Goal: Complete application form

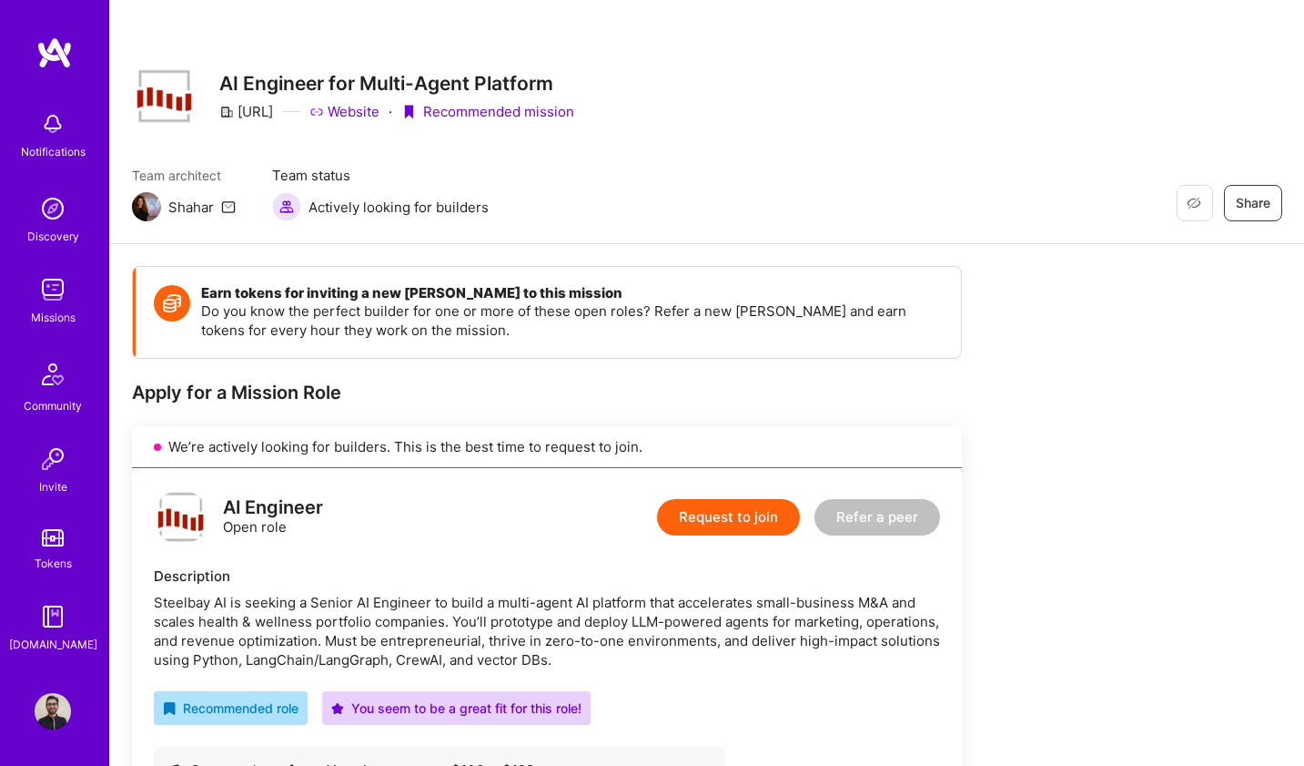
click at [745, 517] on button "Request to join" at bounding box center [728, 517] width 143 height 36
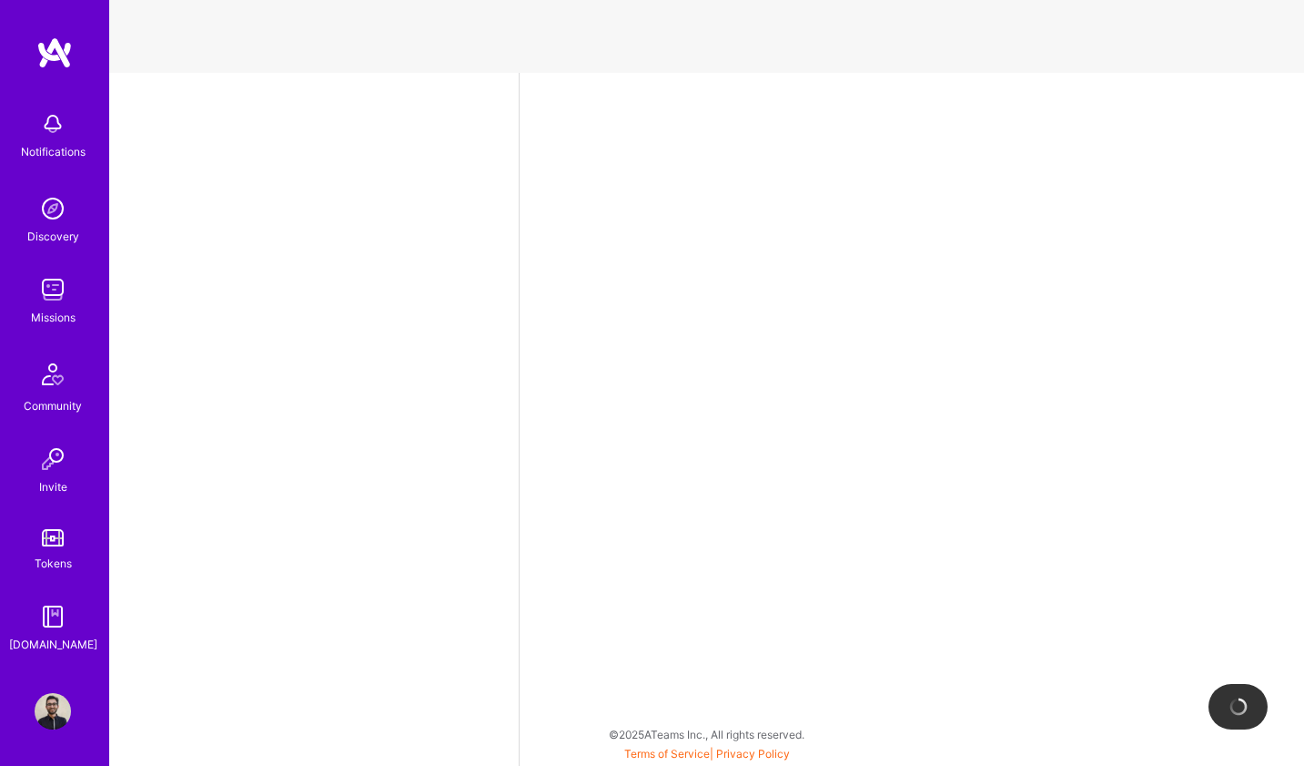
select select "DE"
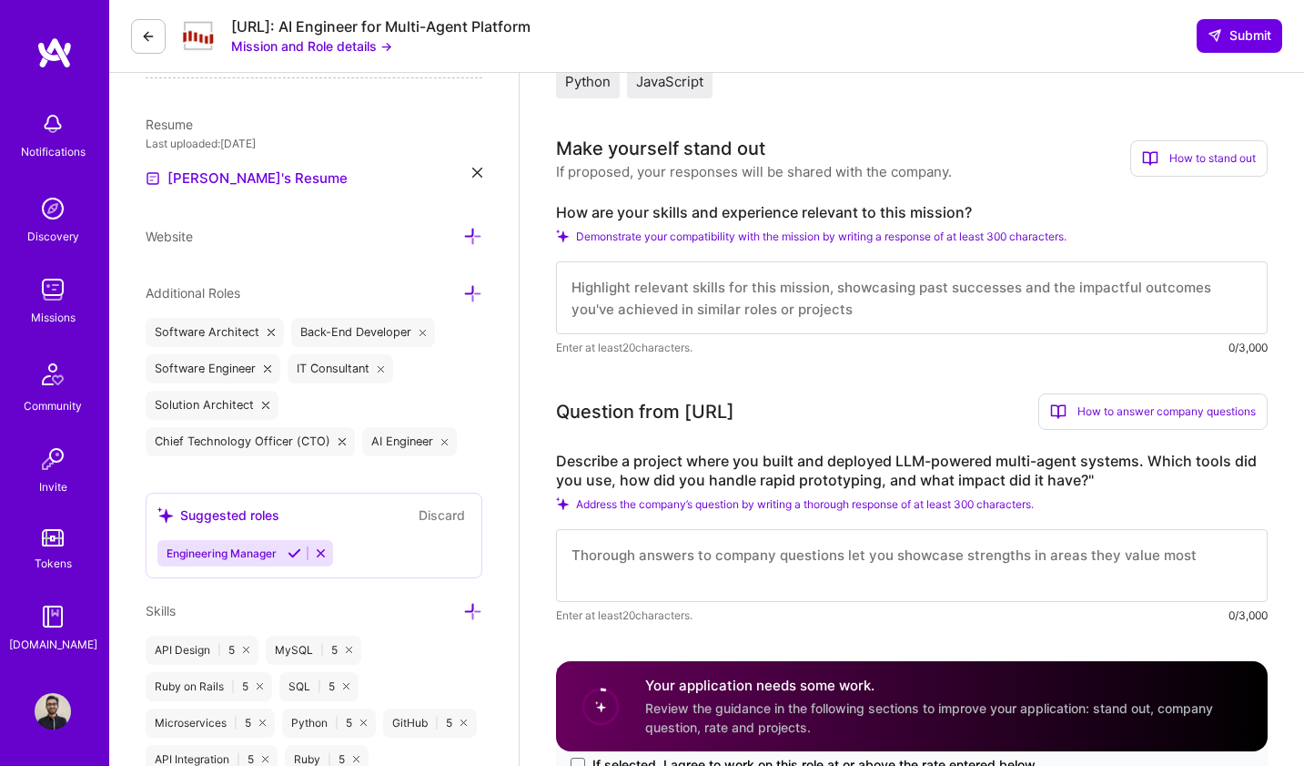
scroll to position [310, 0]
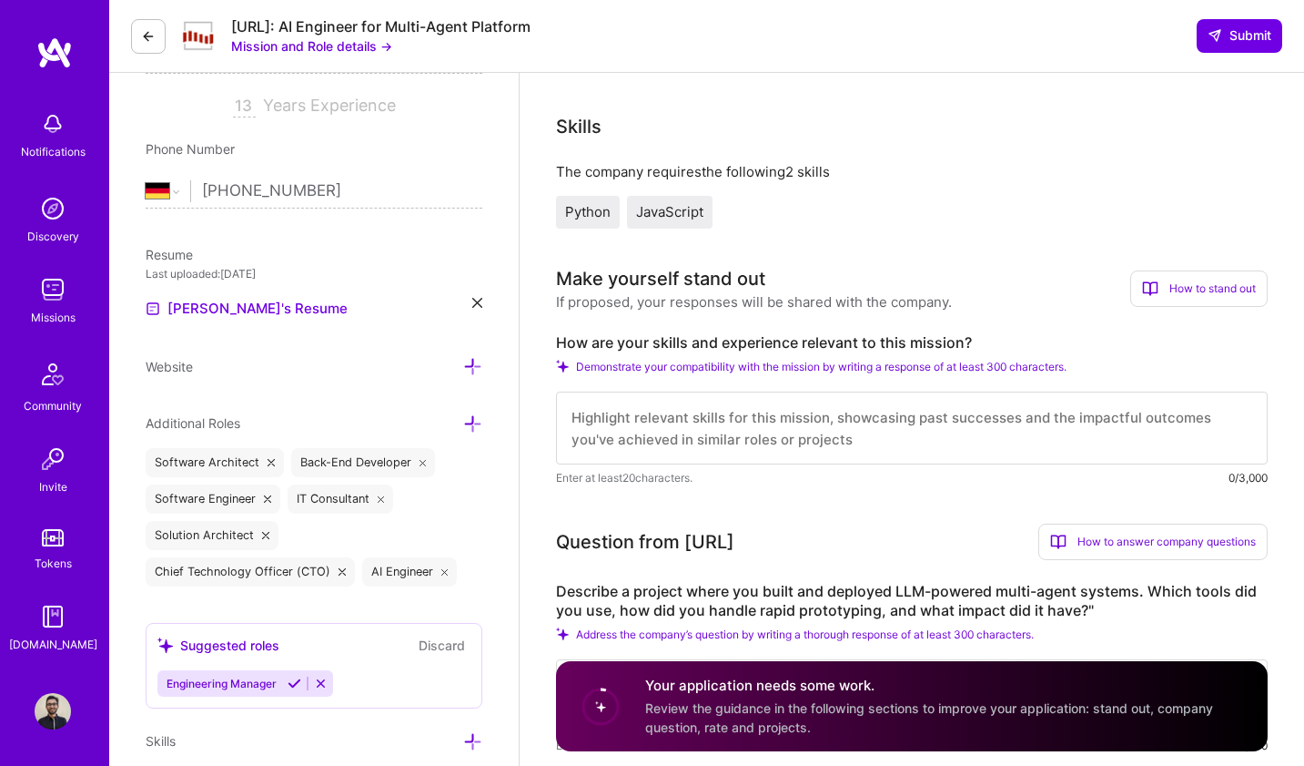
click at [149, 52] on button at bounding box center [148, 36] width 35 height 35
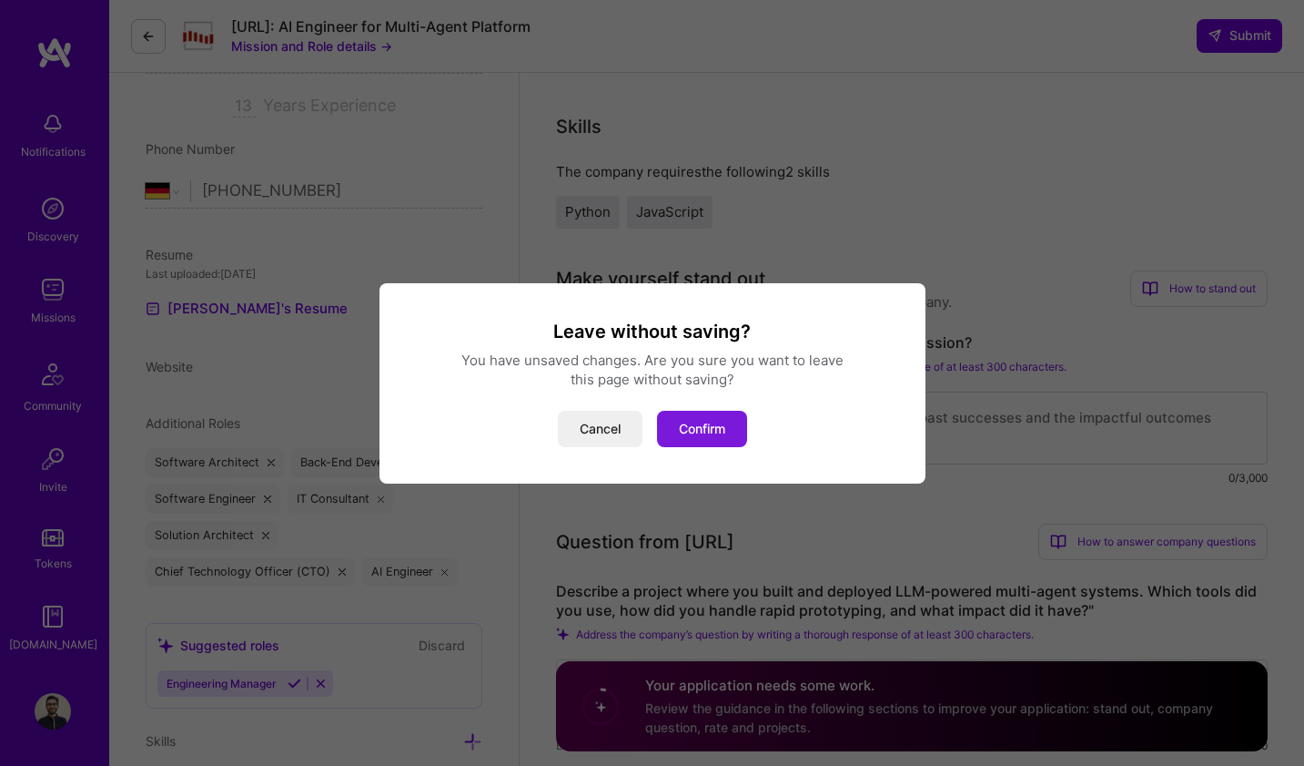
click at [713, 431] on button "Confirm" at bounding box center [702, 429] width 90 height 36
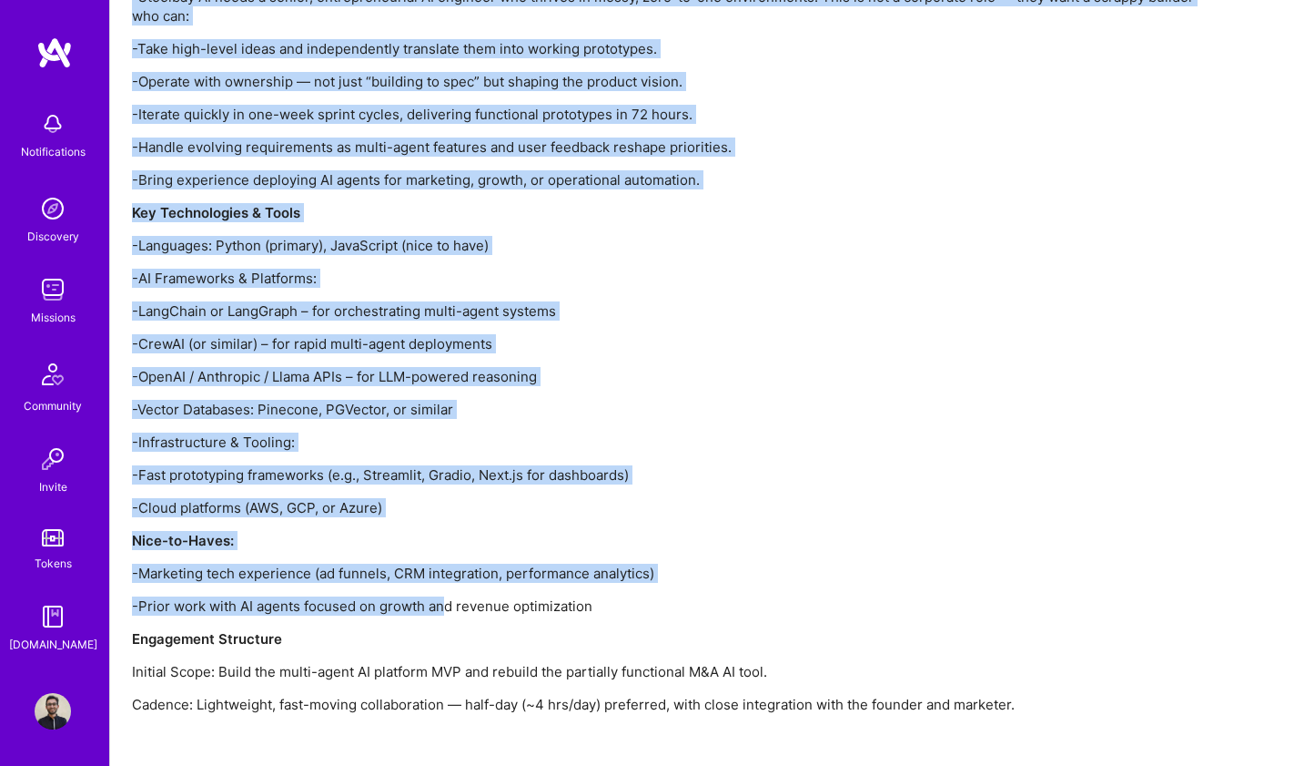
scroll to position [1874, 0]
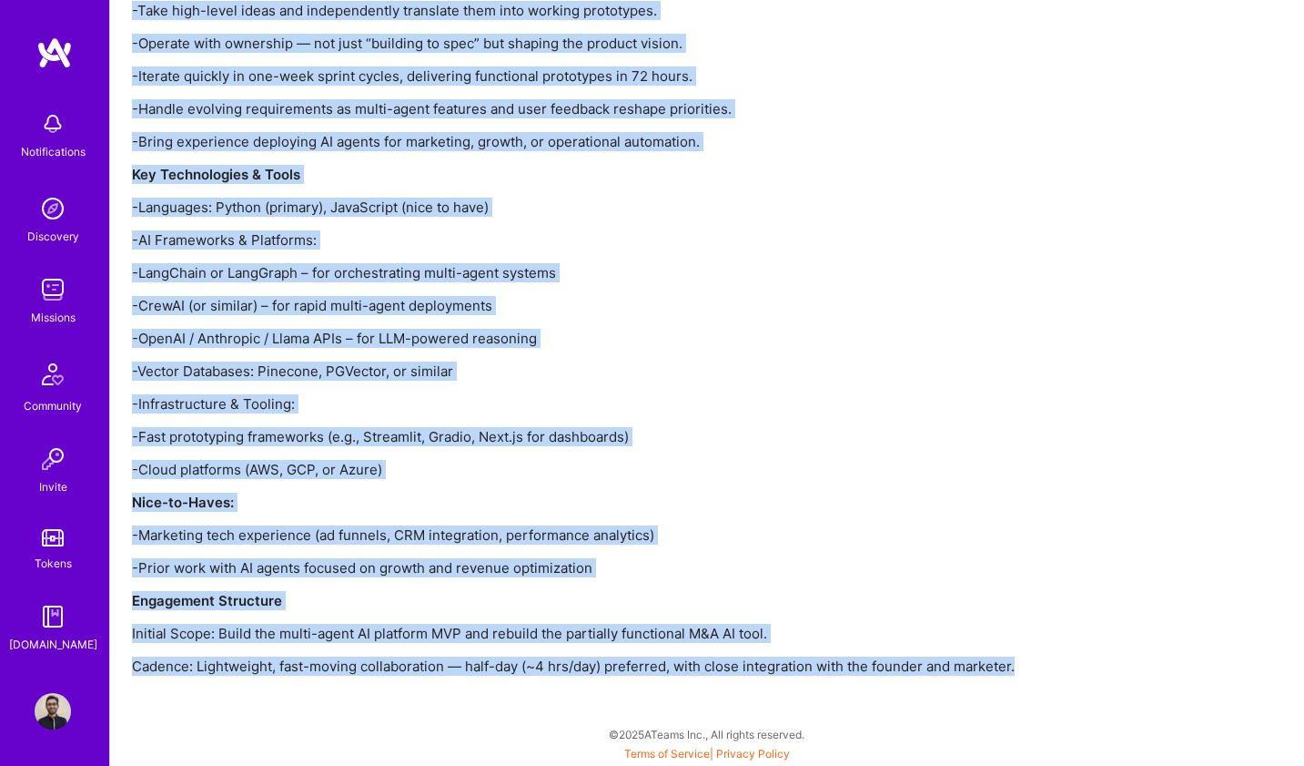
drag, startPoint x: 138, startPoint y: 172, endPoint x: 1070, endPoint y: 665, distance: 1053.9
copy div "What We're Building Steelbay AI is a boutique private equity and technology fir…"
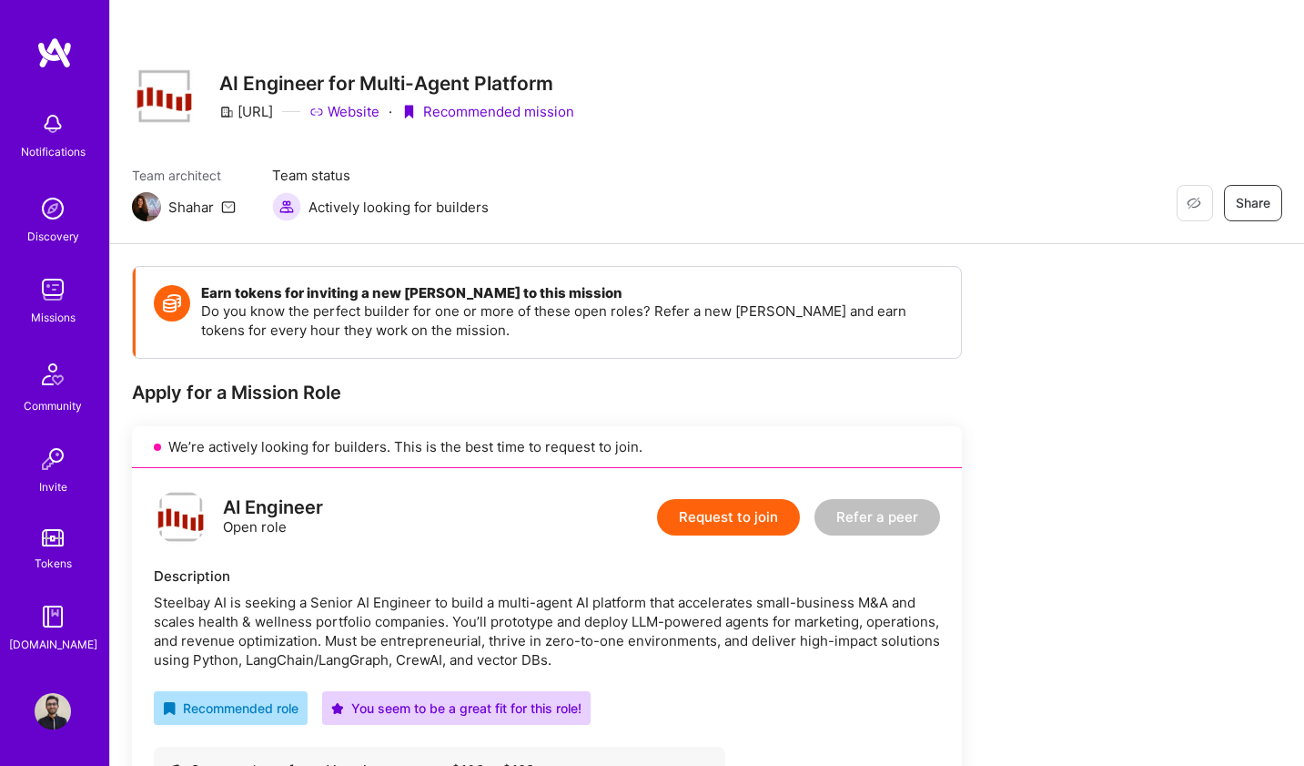
scroll to position [178, 0]
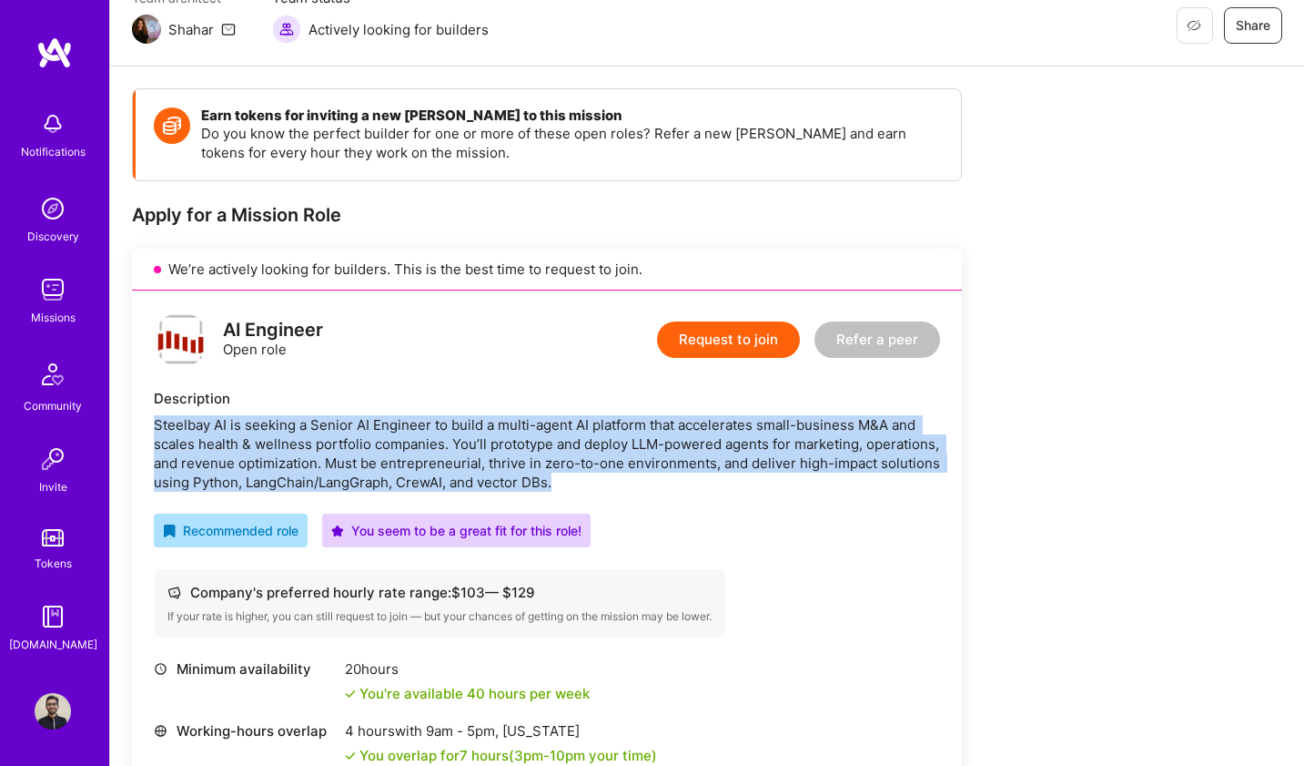
drag, startPoint x: 154, startPoint y: 421, endPoint x: 786, endPoint y: 490, distance: 636.4
click at [786, 490] on div "Steelbay AI is seeking a Senior AI Engineer to build a multi-agent AI platform …" at bounding box center [547, 453] width 786 height 76
copy div "Steelbay AI is seeking a Senior AI Engineer to build a multi-agent AI platform …"
click at [747, 343] on button "Request to join" at bounding box center [728, 339] width 143 height 36
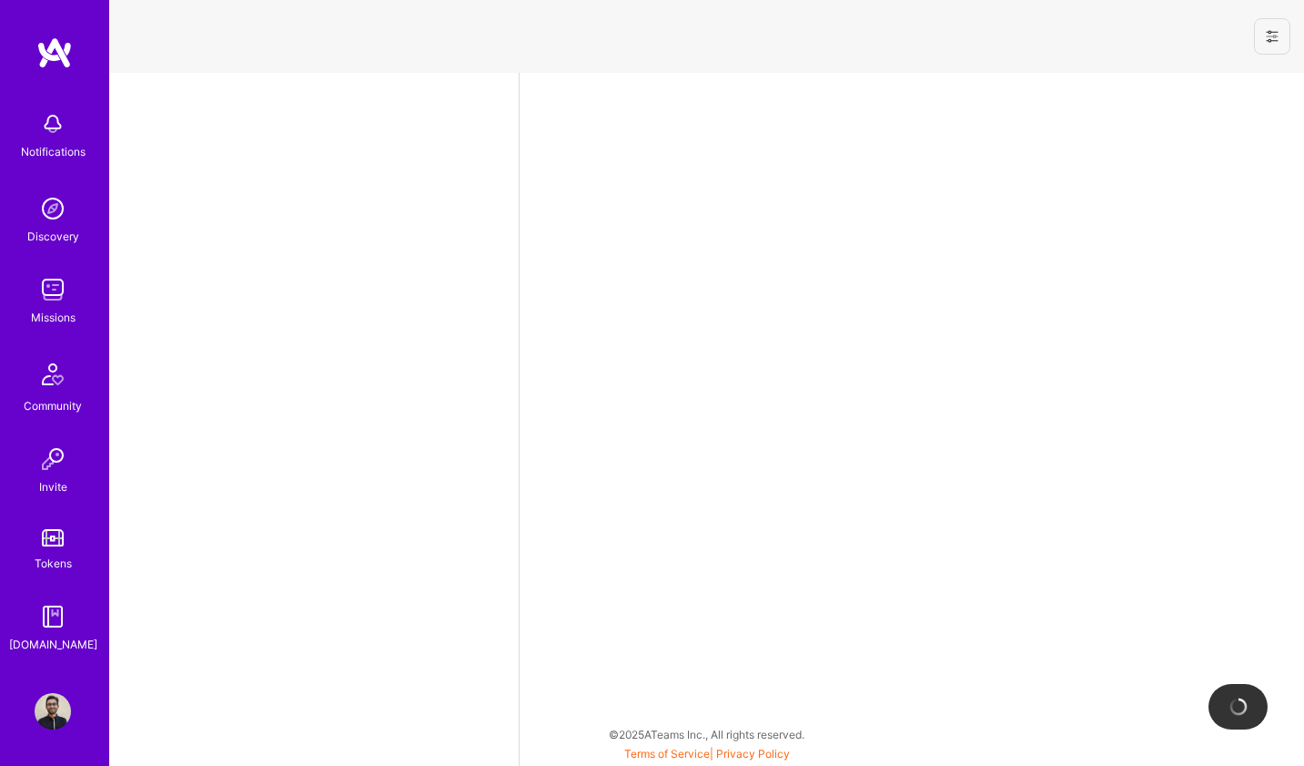
select select "DE"
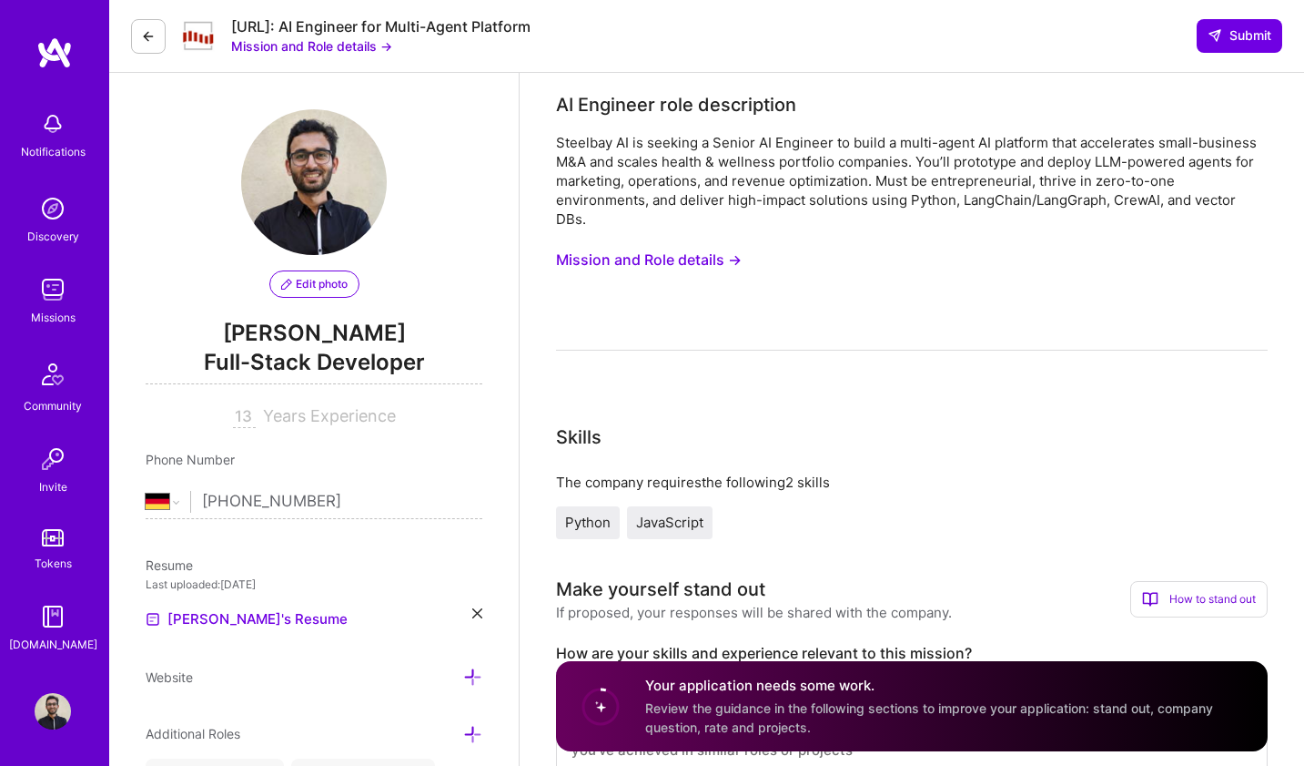
scroll to position [537, 0]
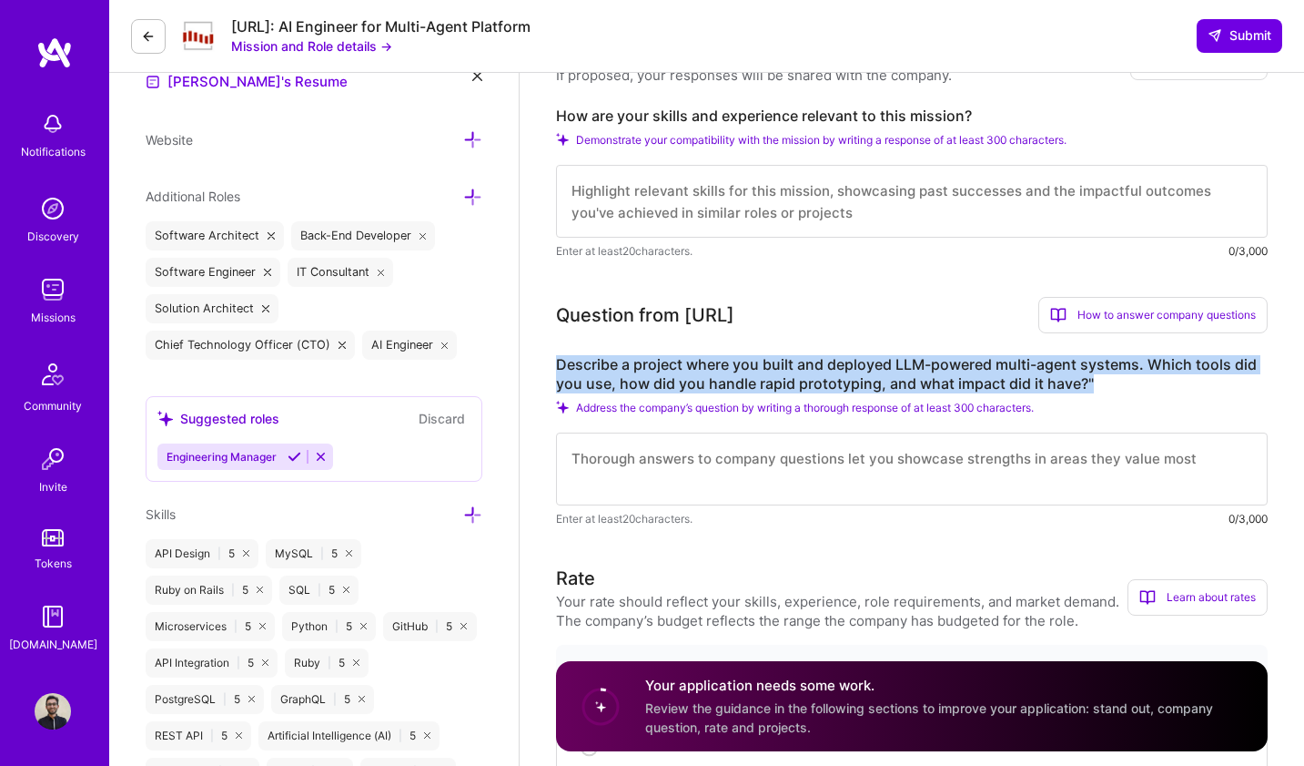
drag, startPoint x: 555, startPoint y: 347, endPoint x: 1096, endPoint y: 361, distance: 540.9
copy label "Describe a project where you built and deployed LLM-powered multi-agent systems…"
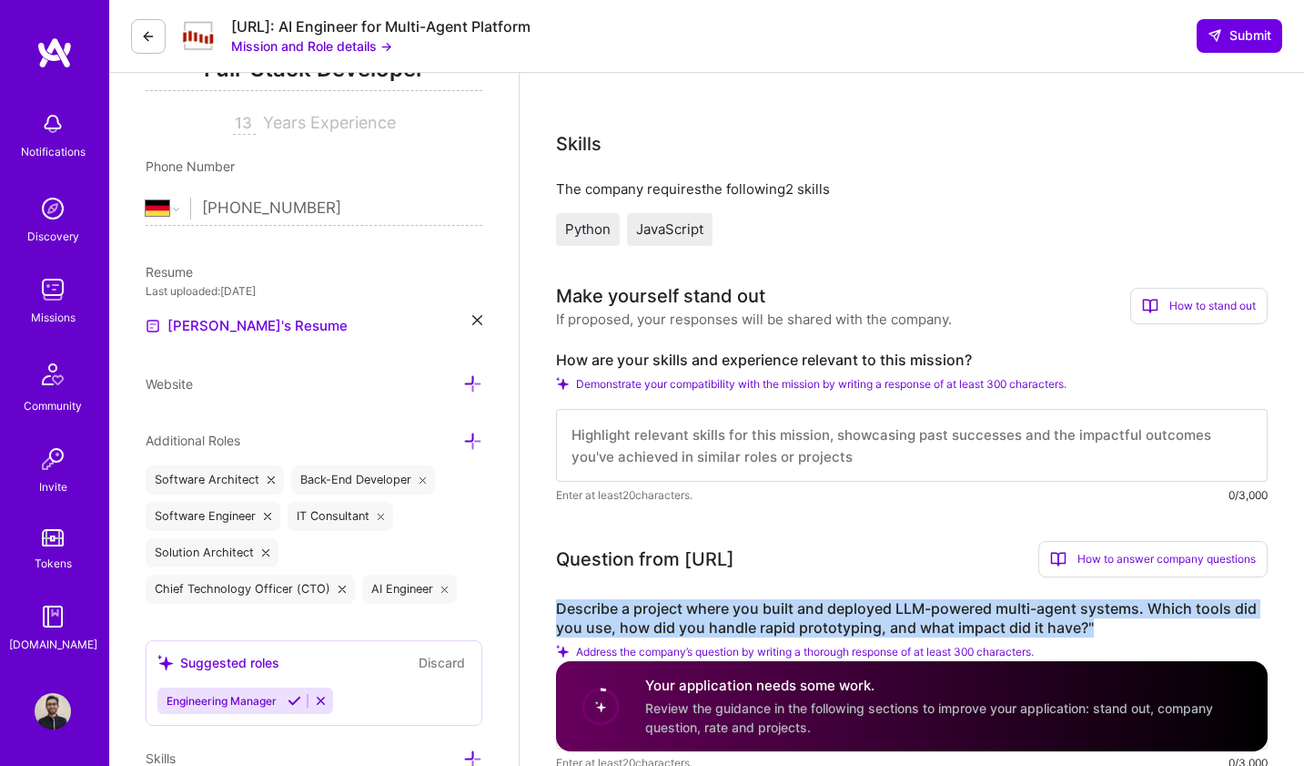
scroll to position [289, 0]
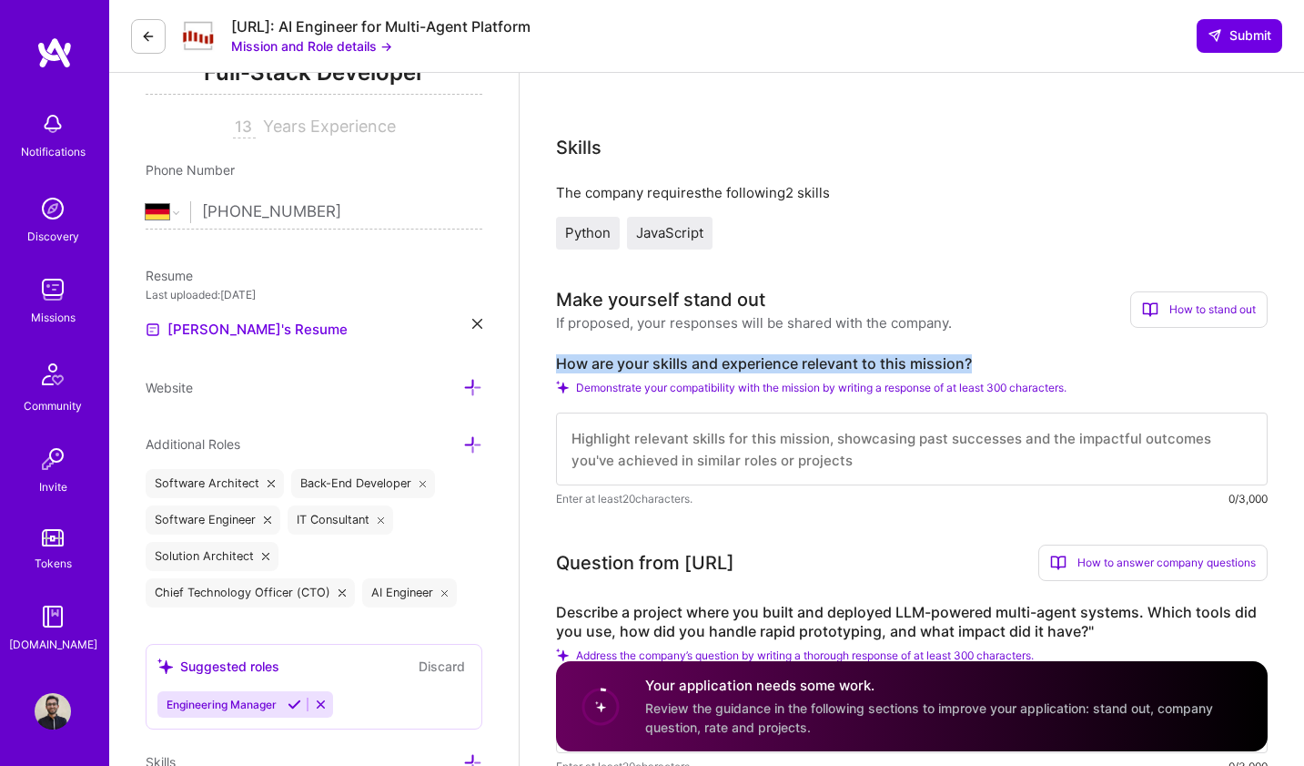
drag, startPoint x: 556, startPoint y: 343, endPoint x: 1018, endPoint y: 339, distance: 461.5
click at [1018, 354] on label "How are your skills and experience relevant to this mission?" at bounding box center [912, 363] width 712 height 19
copy label "How are your skills and experience relevant to this mission?"
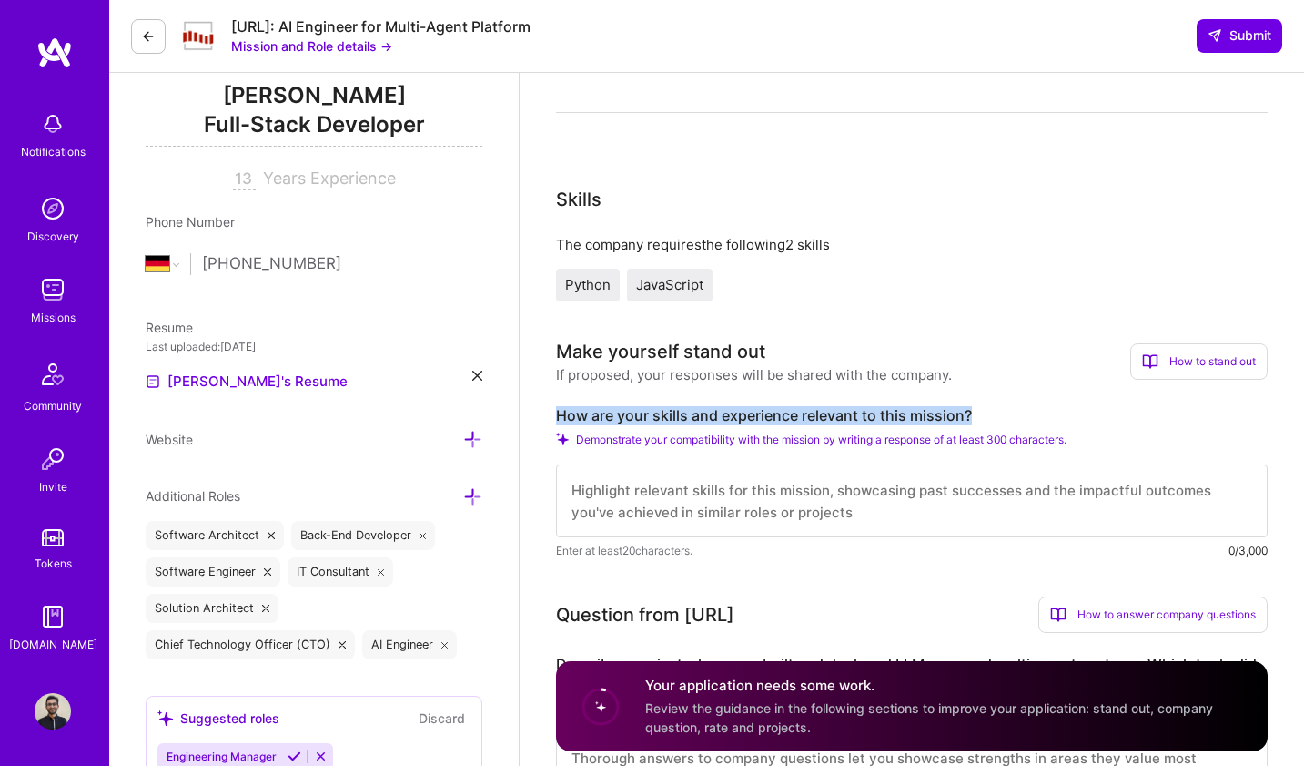
scroll to position [397, 0]
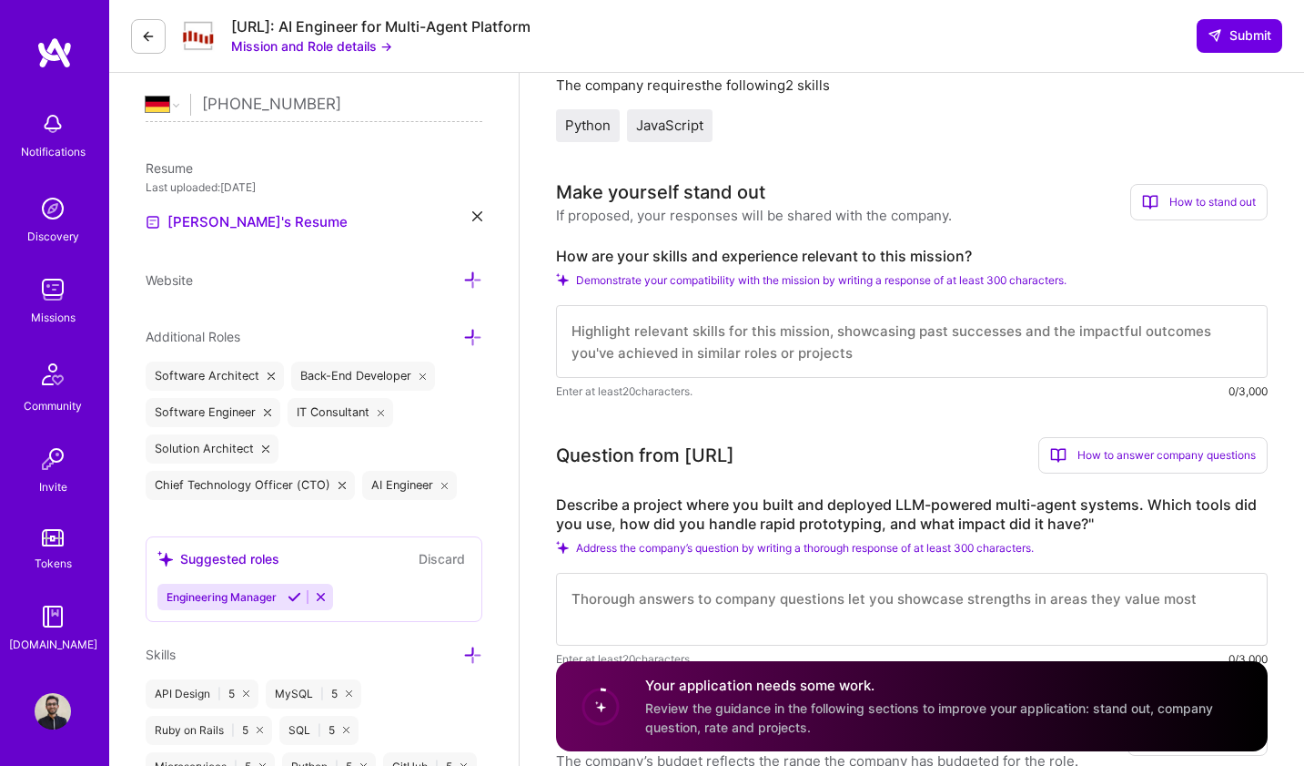
click at [641, 317] on textarea at bounding box center [912, 341] width 712 height 73
paste textarea "L’i Dolorsi, am CO Adipisci elit sedd e temp in utlab-et doloremagn aliquaen AD…"
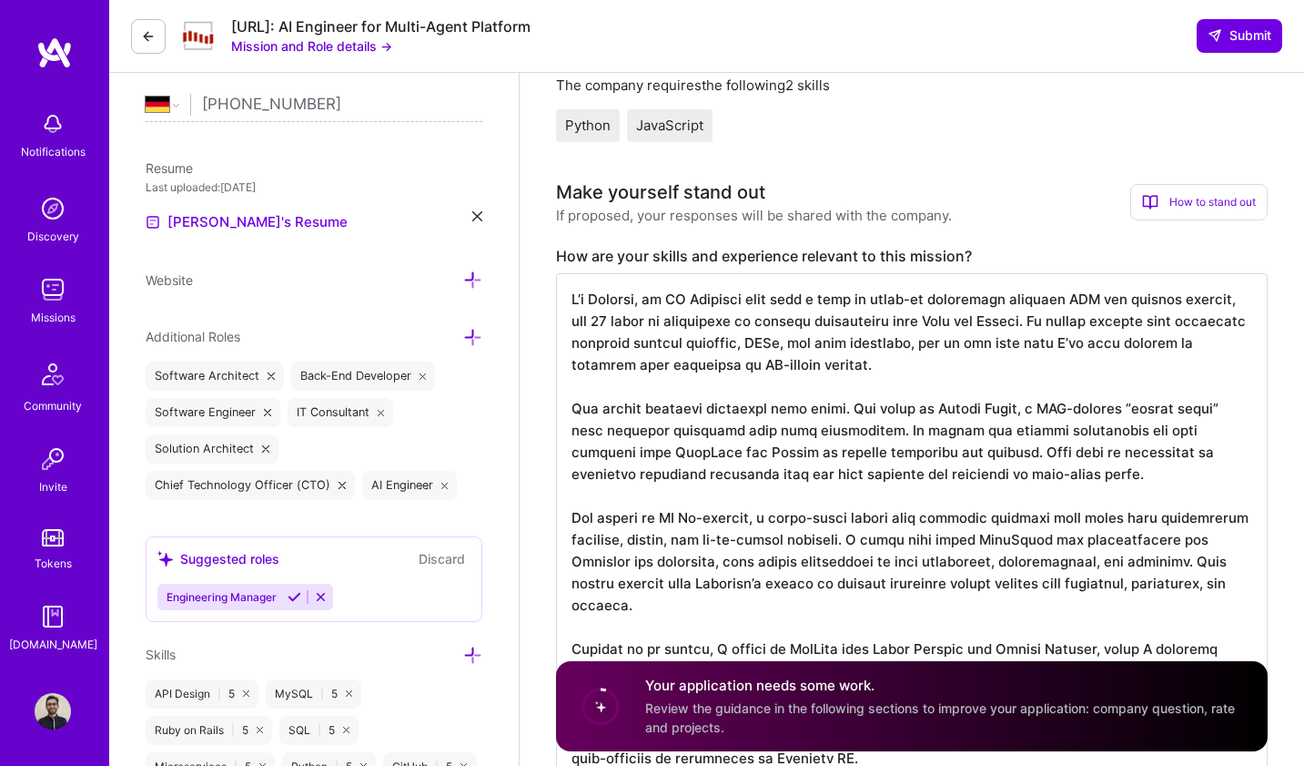
scroll to position [2, 0]
click at [820, 281] on textarea at bounding box center [912, 528] width 712 height 510
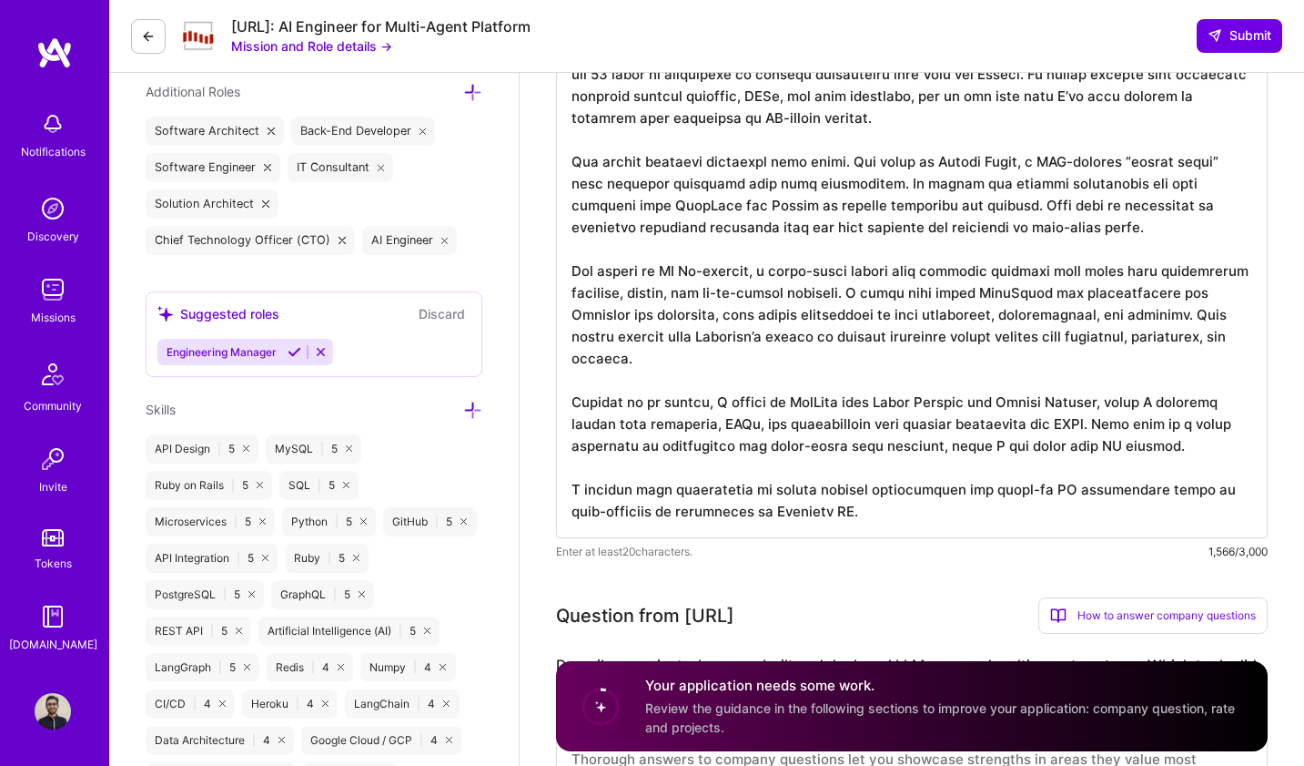
scroll to position [645, 0]
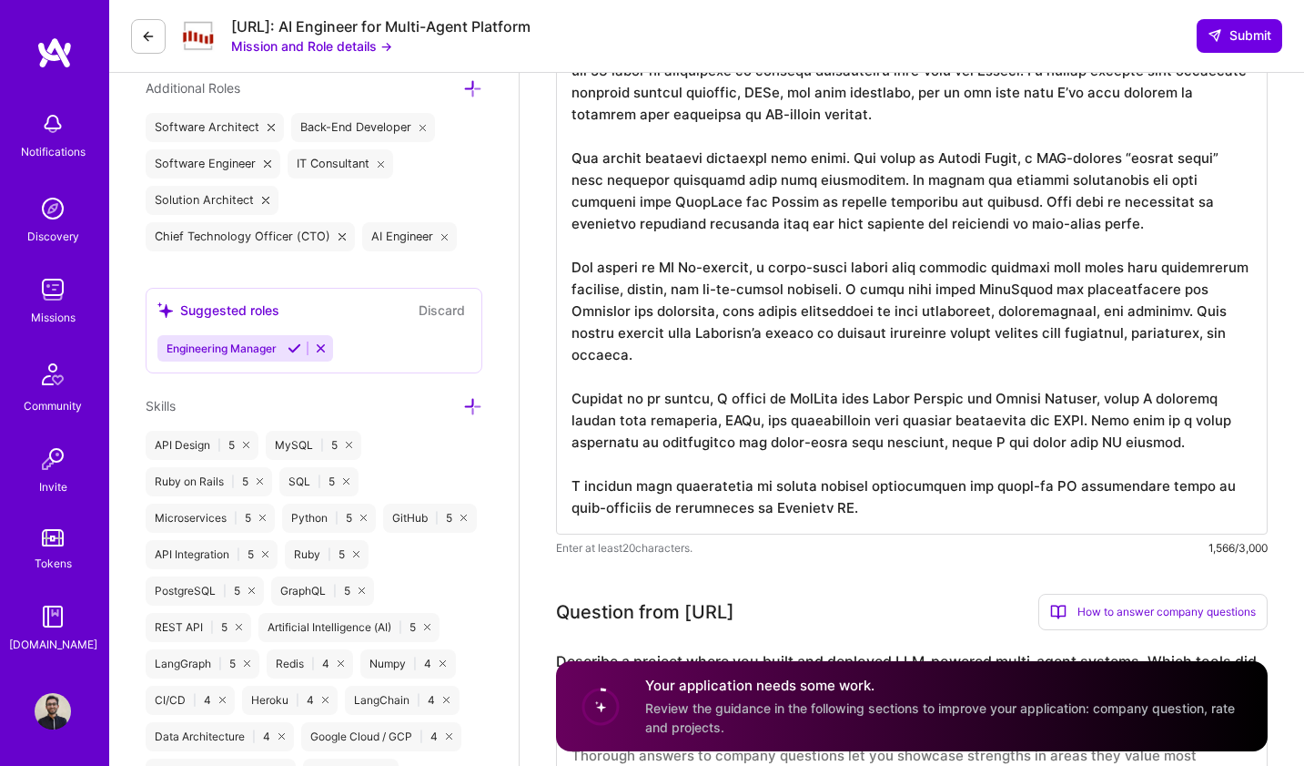
click at [591, 279] on textarea at bounding box center [912, 280] width 712 height 510
click at [594, 279] on textarea at bounding box center [912, 280] width 712 height 510
click at [1101, 272] on textarea at bounding box center [912, 280] width 712 height 510
click at [1108, 269] on textarea at bounding box center [912, 280] width 712 height 510
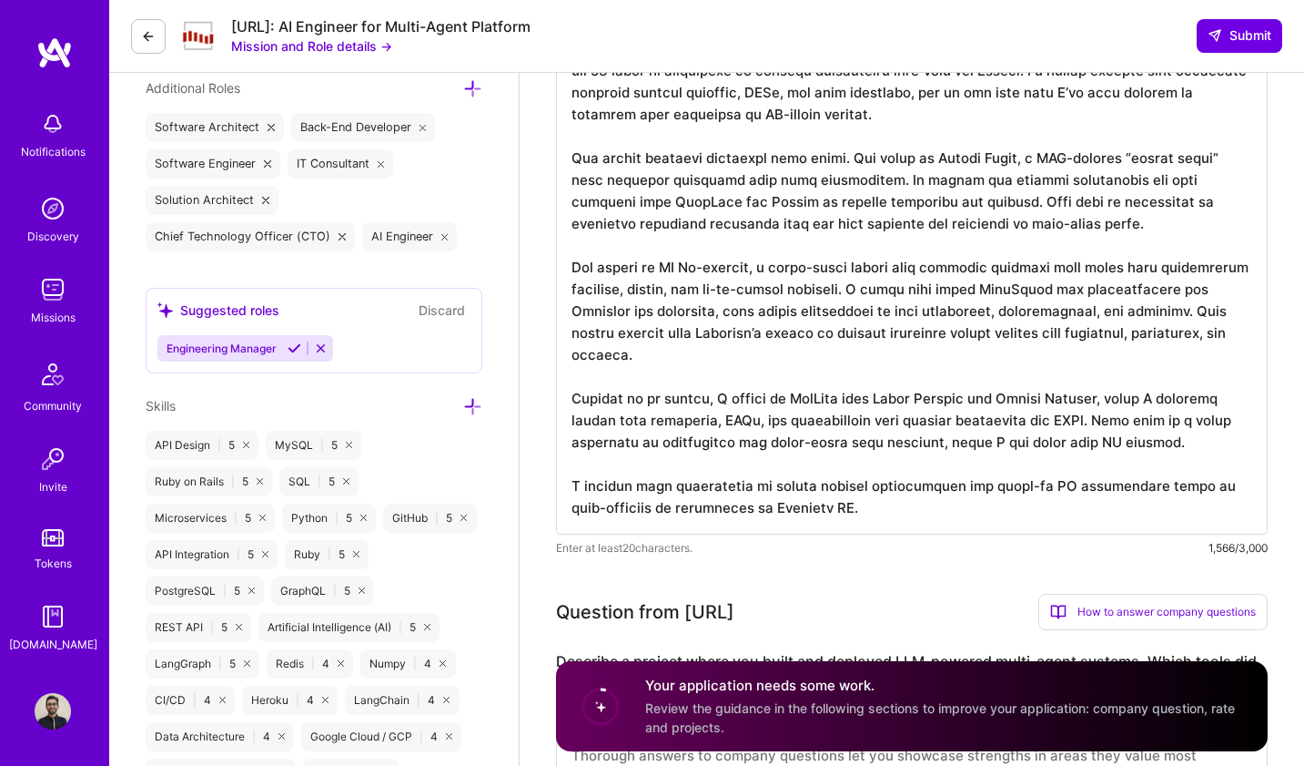
click at [1108, 269] on textarea at bounding box center [912, 280] width 712 height 510
click at [959, 269] on textarea at bounding box center [912, 280] width 712 height 510
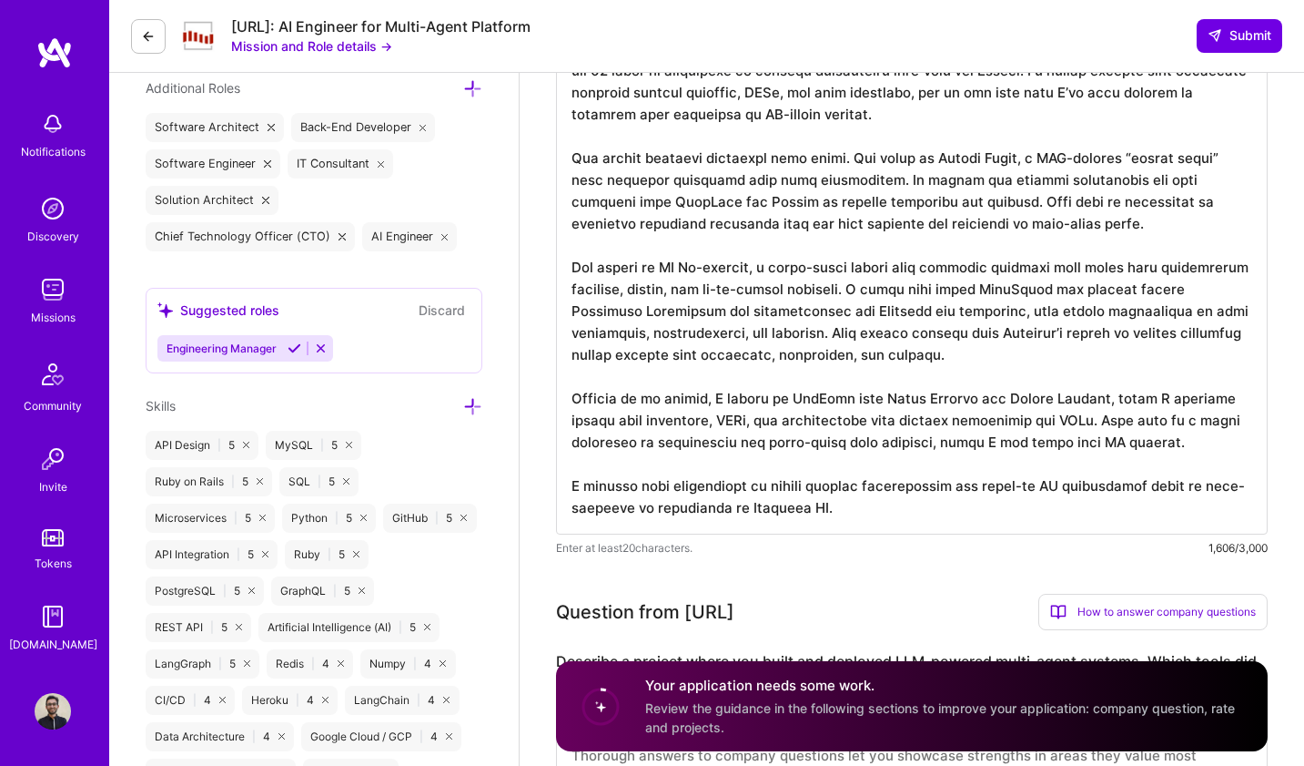
click at [796, 292] on textarea at bounding box center [912, 280] width 712 height 510
click at [796, 291] on textarea at bounding box center [912, 280] width 712 height 510
click at [827, 294] on textarea at bounding box center [912, 280] width 712 height 510
click at [782, 292] on textarea at bounding box center [912, 280] width 712 height 510
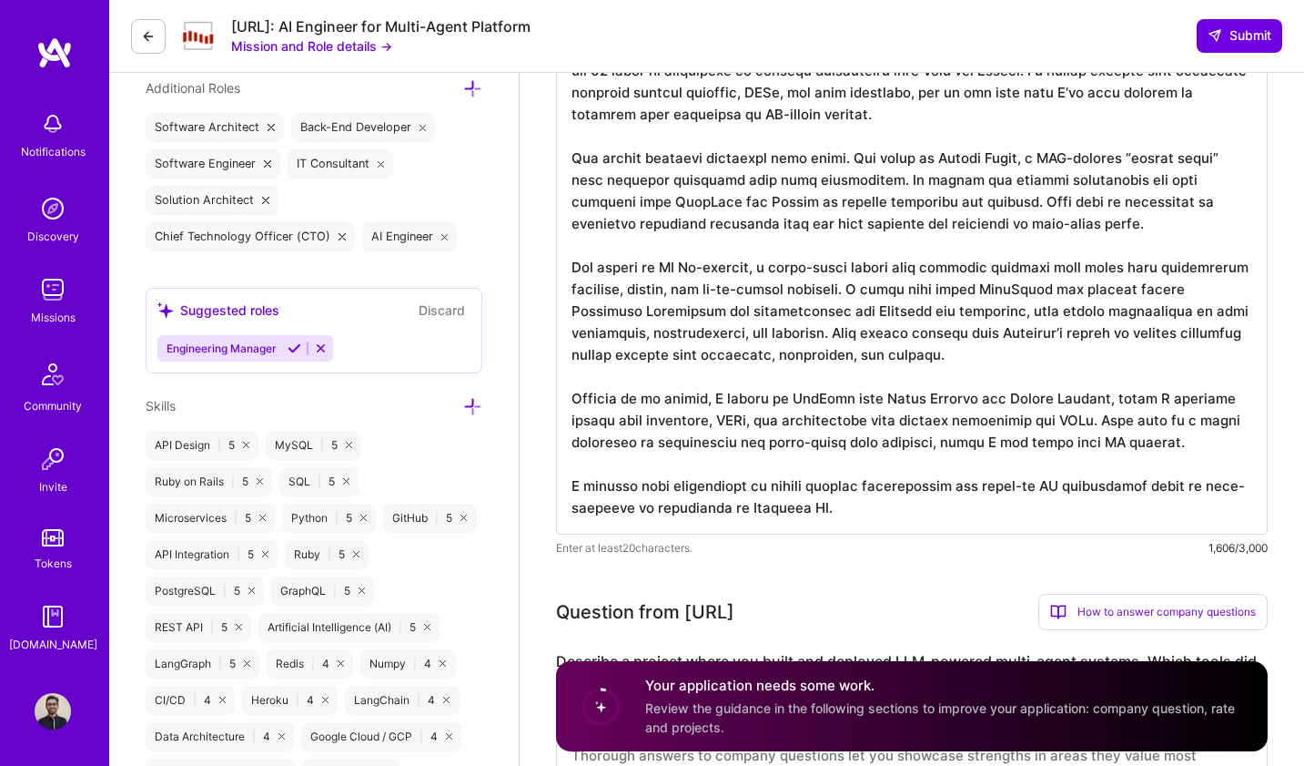
click at [785, 292] on textarea at bounding box center [912, 280] width 712 height 510
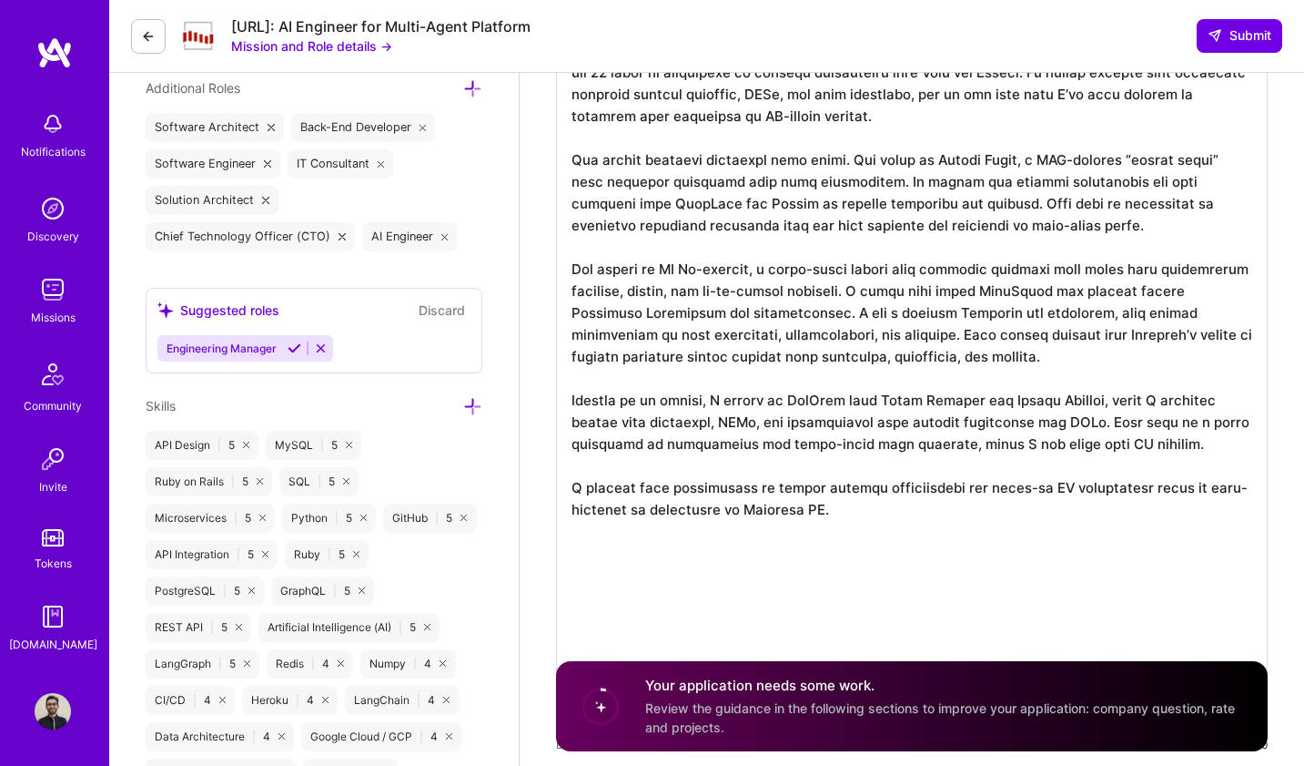
scroll to position [0, 0]
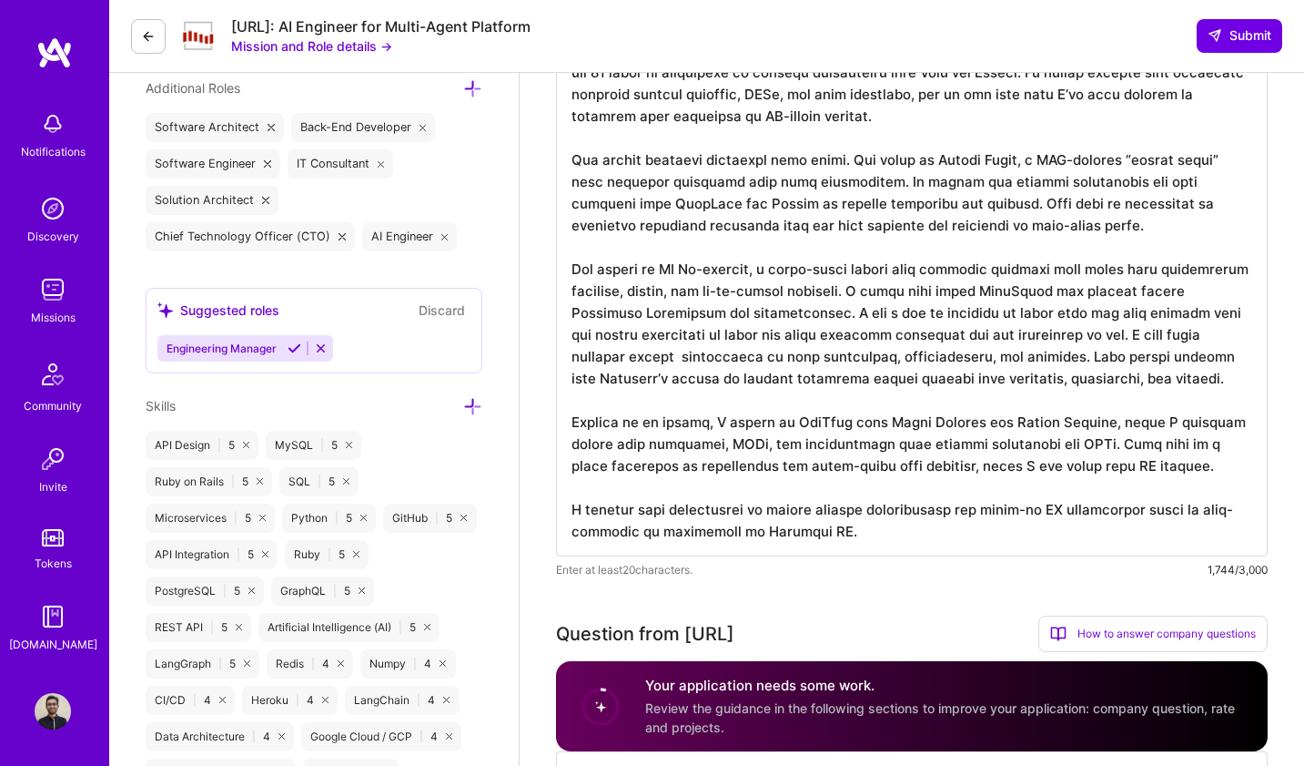
click at [954, 337] on textarea at bounding box center [912, 291] width 712 height 532
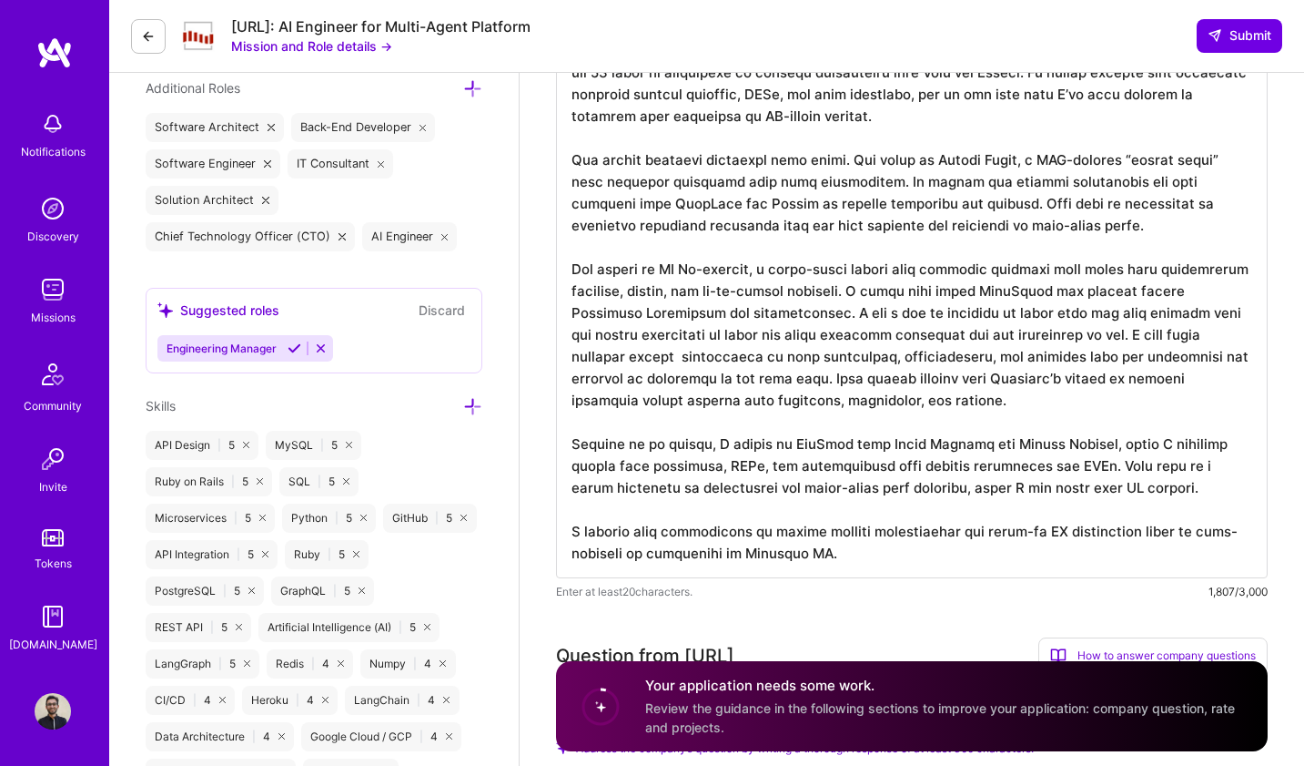
scroll to position [2, 0]
click at [579, 419] on textarea at bounding box center [912, 301] width 712 height 553
click at [585, 419] on textarea at bounding box center [912, 301] width 712 height 553
click at [602, 421] on textarea at bounding box center [912, 301] width 712 height 553
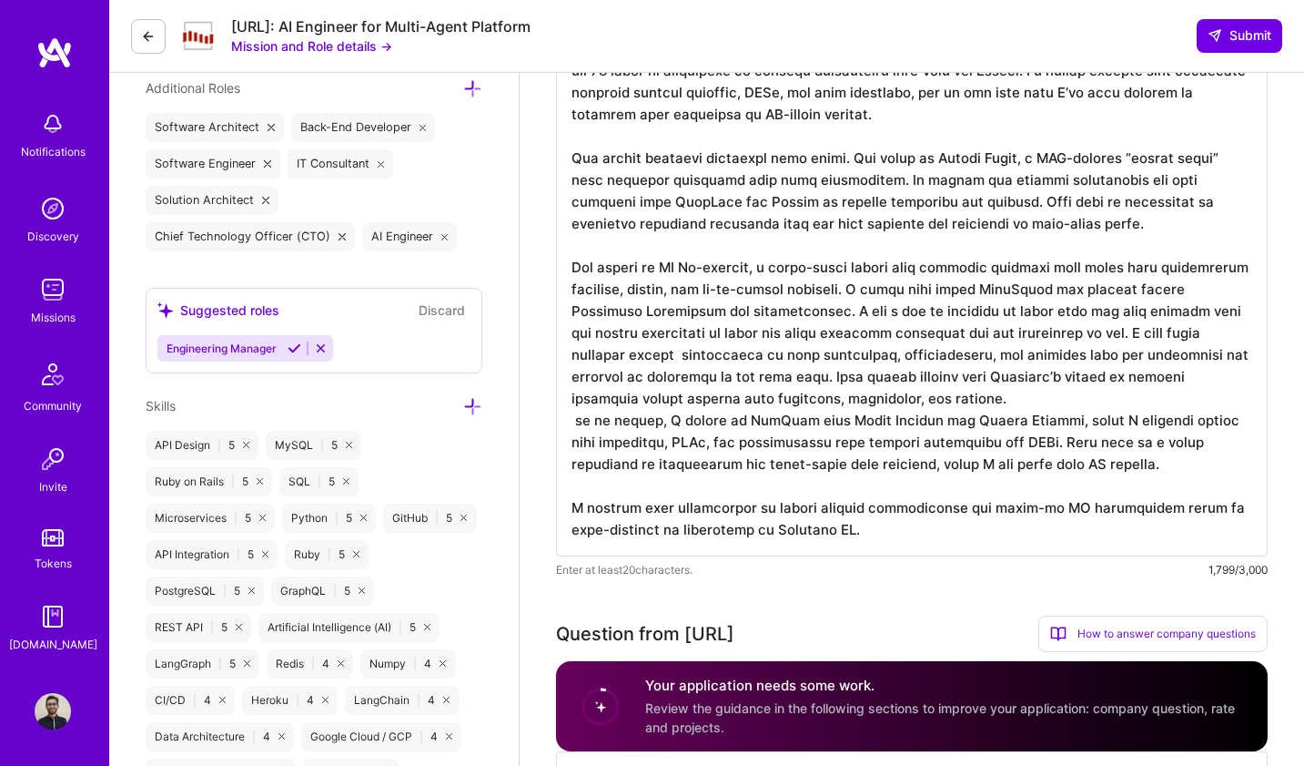
scroll to position [0, 0]
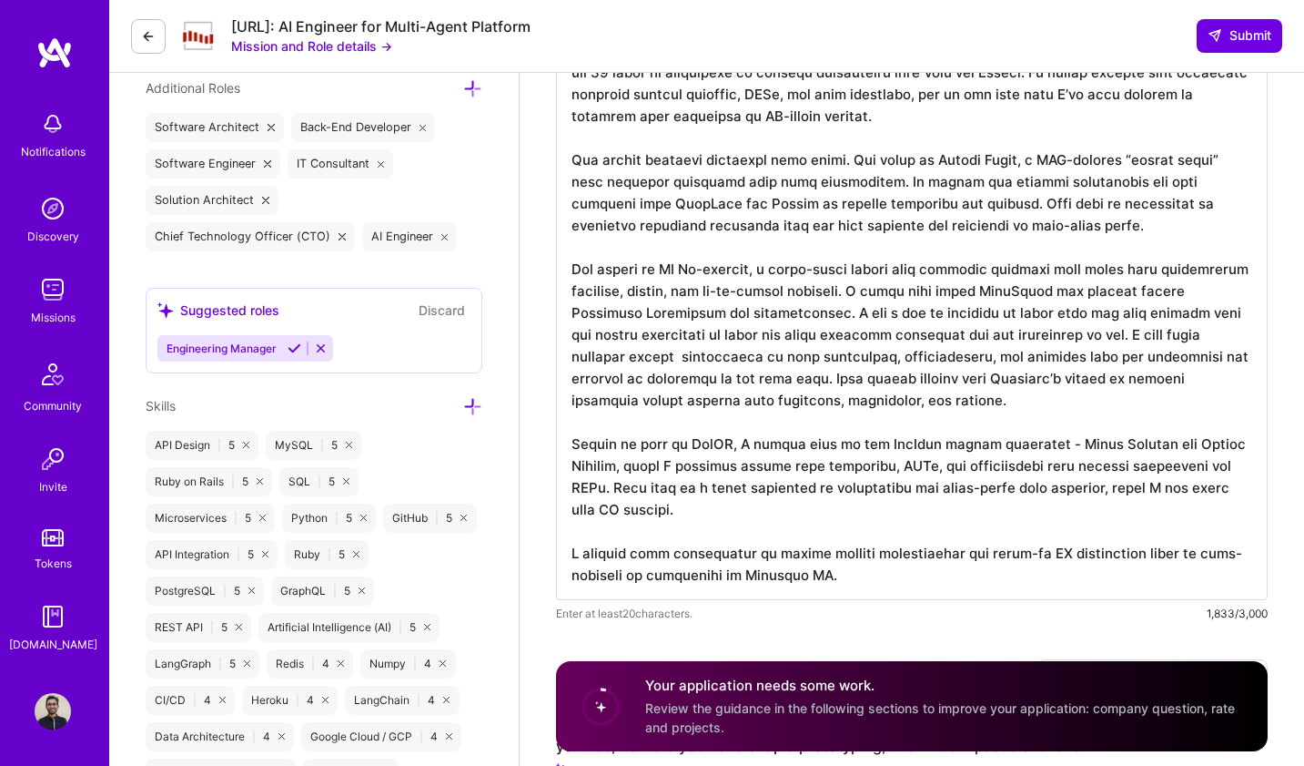
click at [746, 450] on textarea at bounding box center [912, 312] width 712 height 575
click at [746, 449] on textarea at bounding box center [912, 312] width 712 height 575
click at [793, 452] on textarea at bounding box center [912, 312] width 712 height 575
drag, startPoint x: 793, startPoint y: 452, endPoint x: 803, endPoint y: 447, distance: 11.4
click at [793, 452] on textarea at bounding box center [912, 312] width 712 height 575
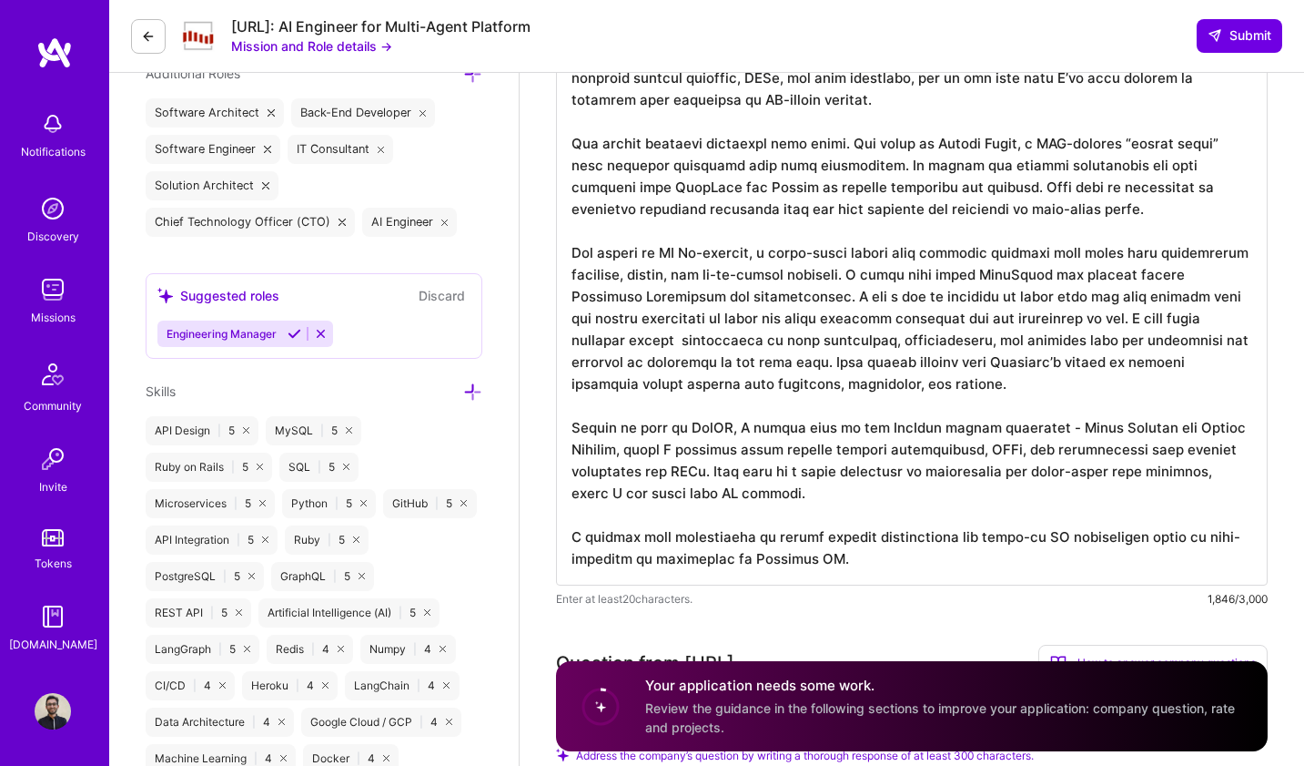
scroll to position [679, 0]
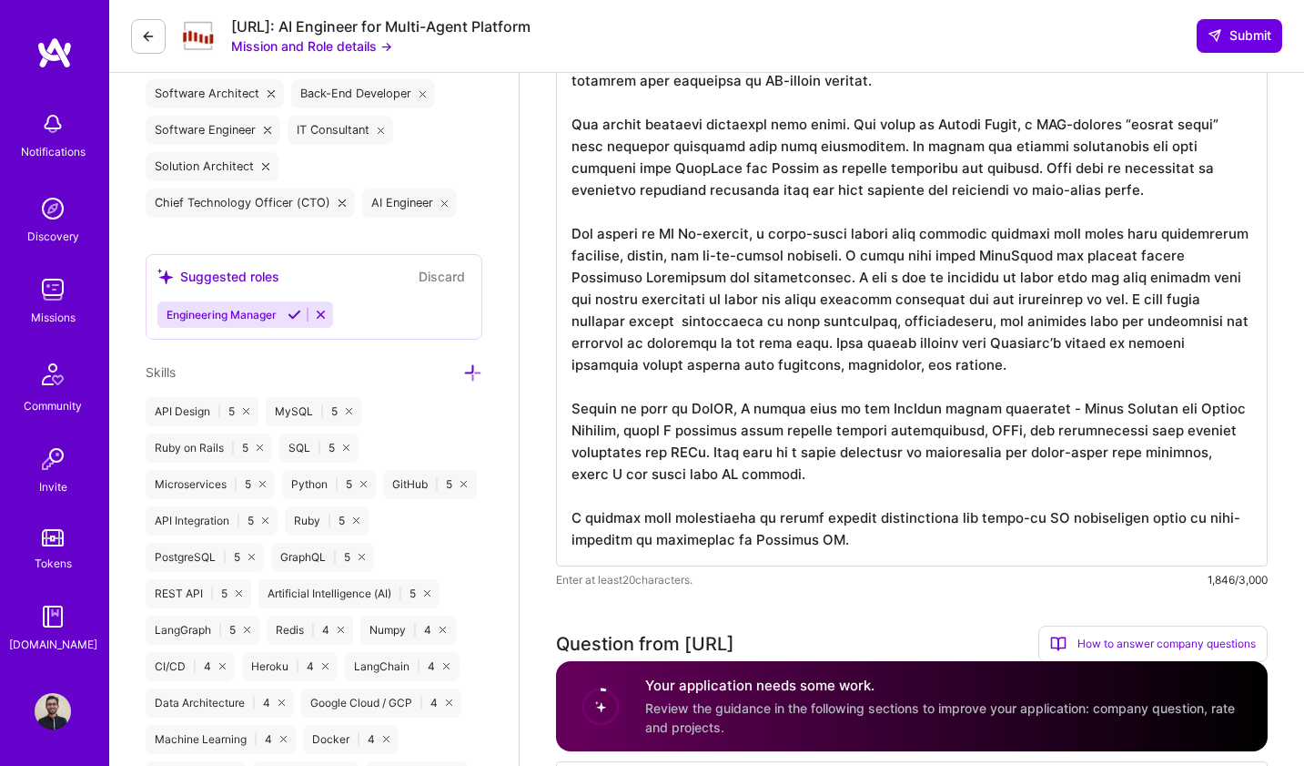
paste textarea "lore ip dolor-si ametconsec adipisci ELI sed doeiusm tempori, utl 65 etdol ma a…"
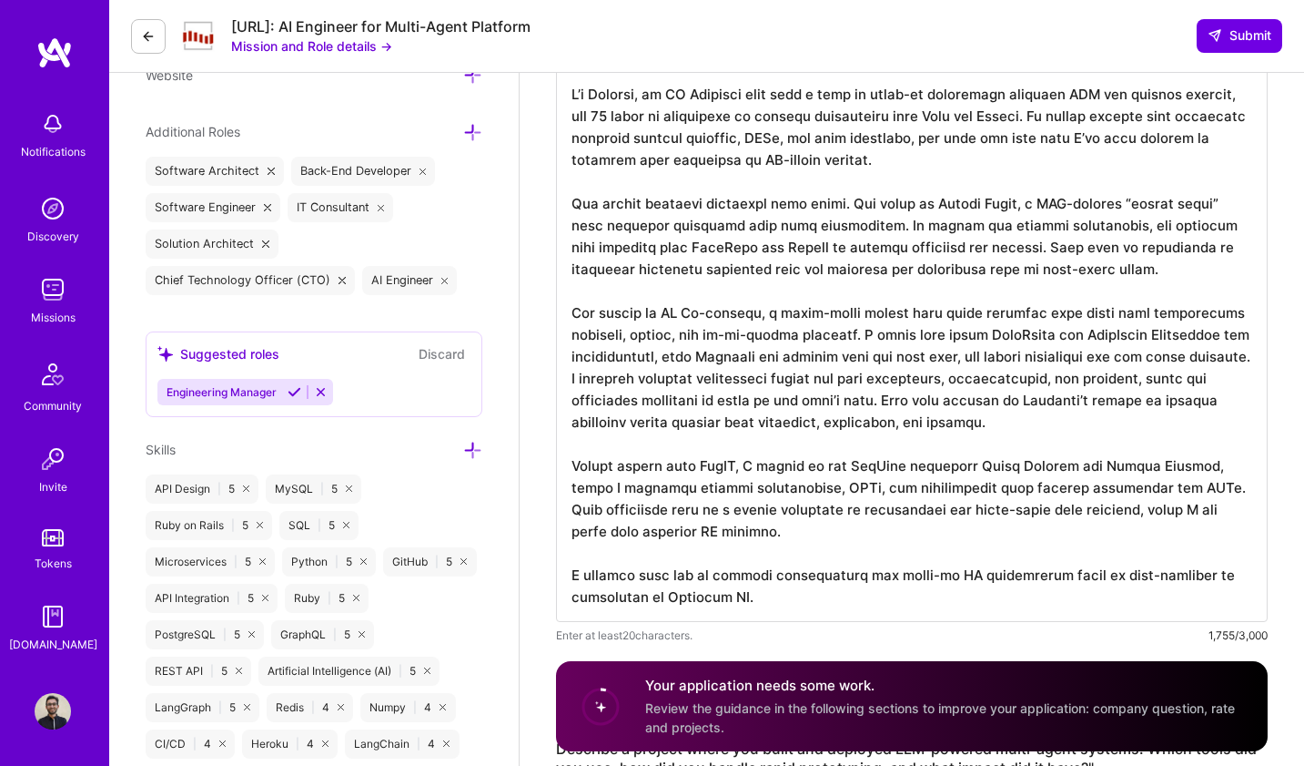
scroll to position [0, 0]
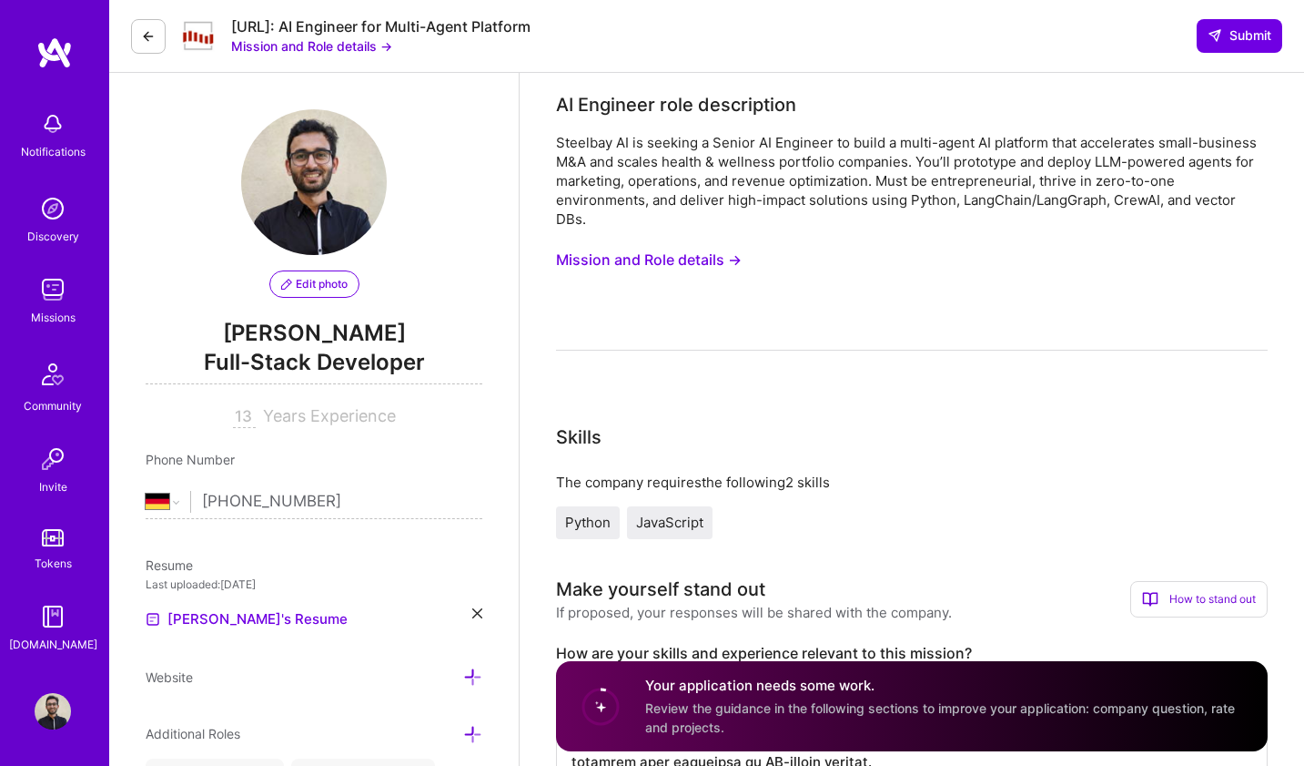
type textarea "L’i Dolorsi, am CO Adipisci elit sedd e temp in utlab-et doloremagn aliquaen AD…"
drag, startPoint x: 557, startPoint y: 633, endPoint x: 993, endPoint y: 624, distance: 436.1
click at [993, 644] on label "How are your skills and experience relevant to this mission?" at bounding box center [912, 653] width 712 height 19
copy label "How are your skills and experience relevant to this mission?"
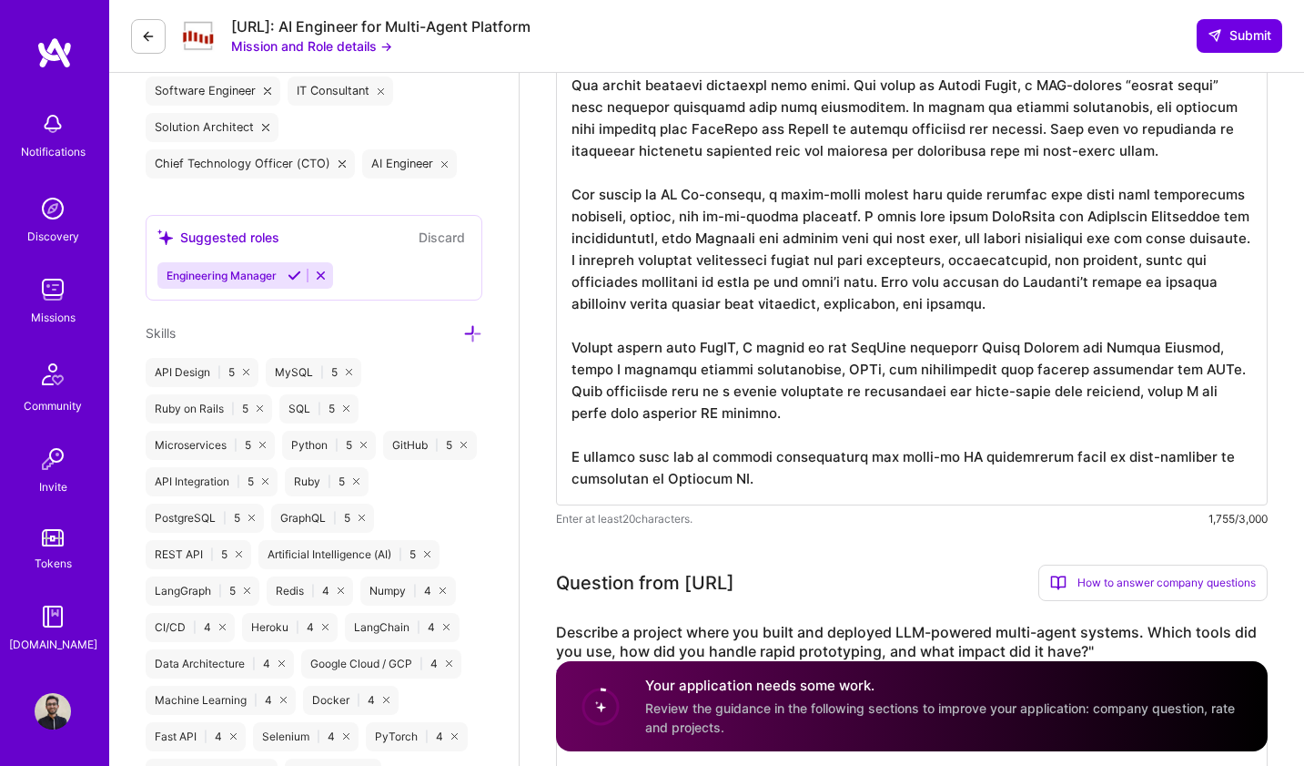
scroll to position [1081, 0]
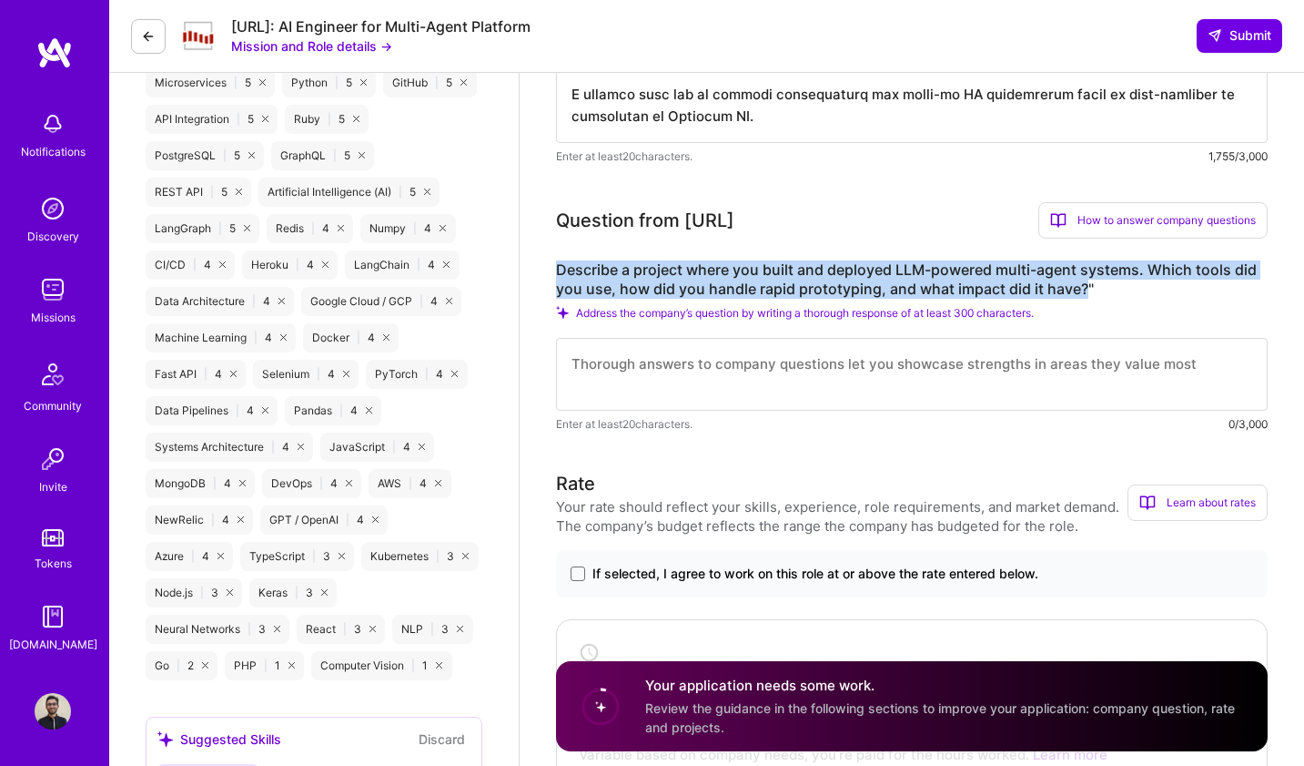
drag, startPoint x: 557, startPoint y: 250, endPoint x: 1083, endPoint y: 273, distance: 526.6
click at [1083, 273] on label "Describe a project where you built and deployed LLM-powered multi-agent systems…" at bounding box center [912, 279] width 712 height 38
copy label "Describe a project where you built and deployed LLM-powered multi-agent systems…"
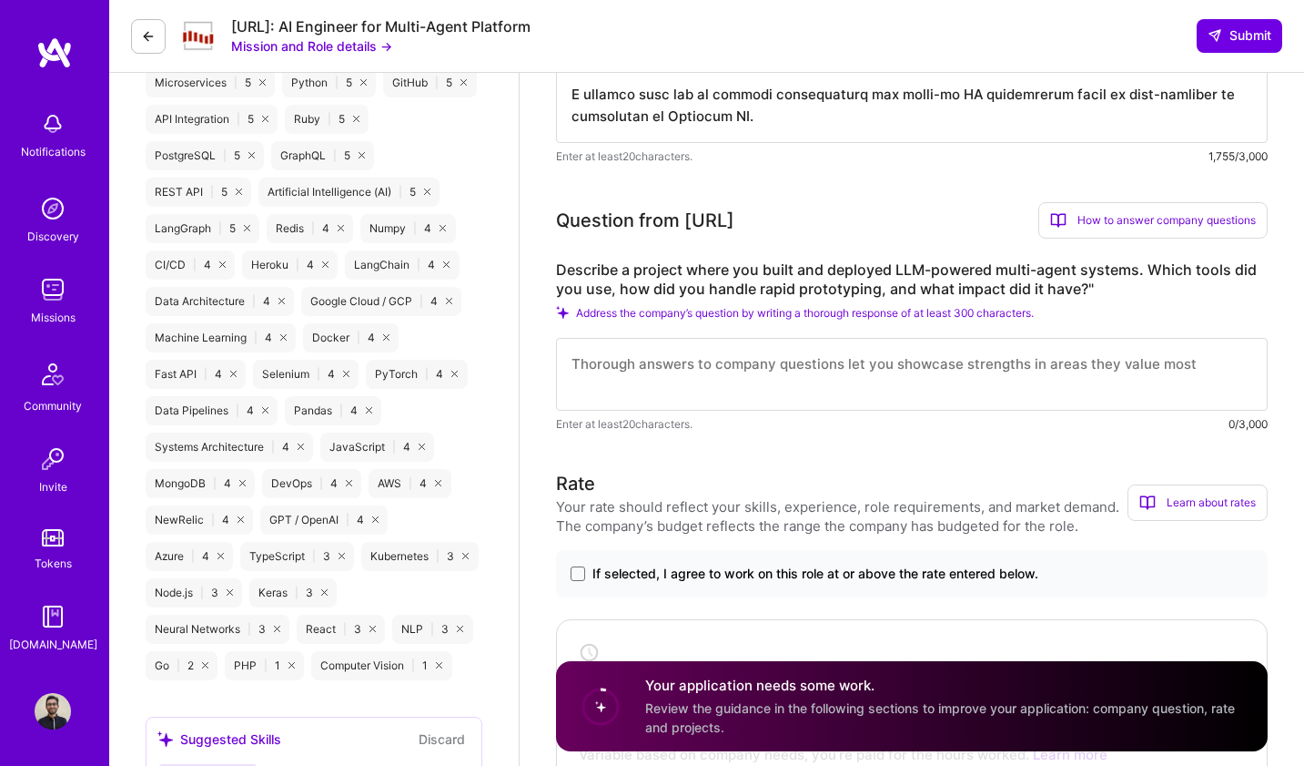
click at [681, 348] on textarea at bounding box center [912, 374] width 712 height 73
paste textarea "Lor ipsumdo si AM Co-adipisc, e seddo-eiusm tempor I utlab et dolo magnaaliquae…"
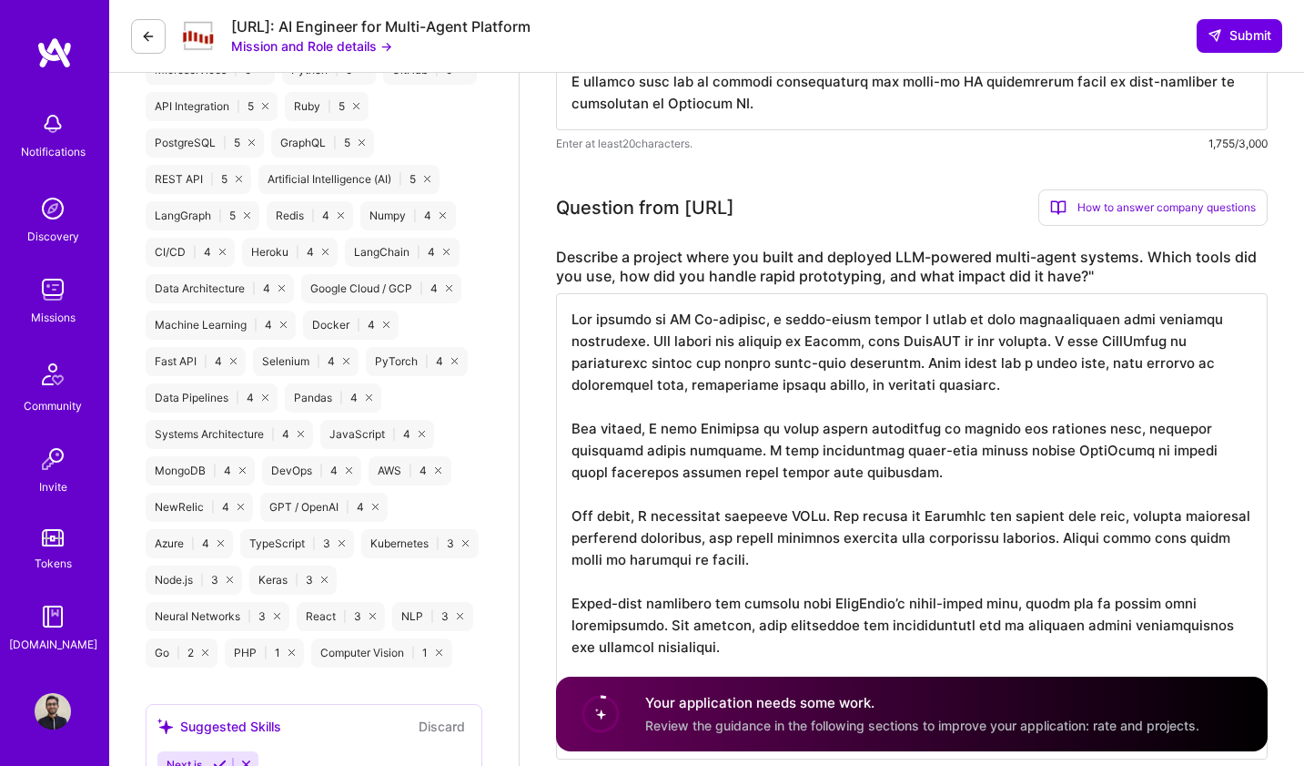
scroll to position [1097, 0]
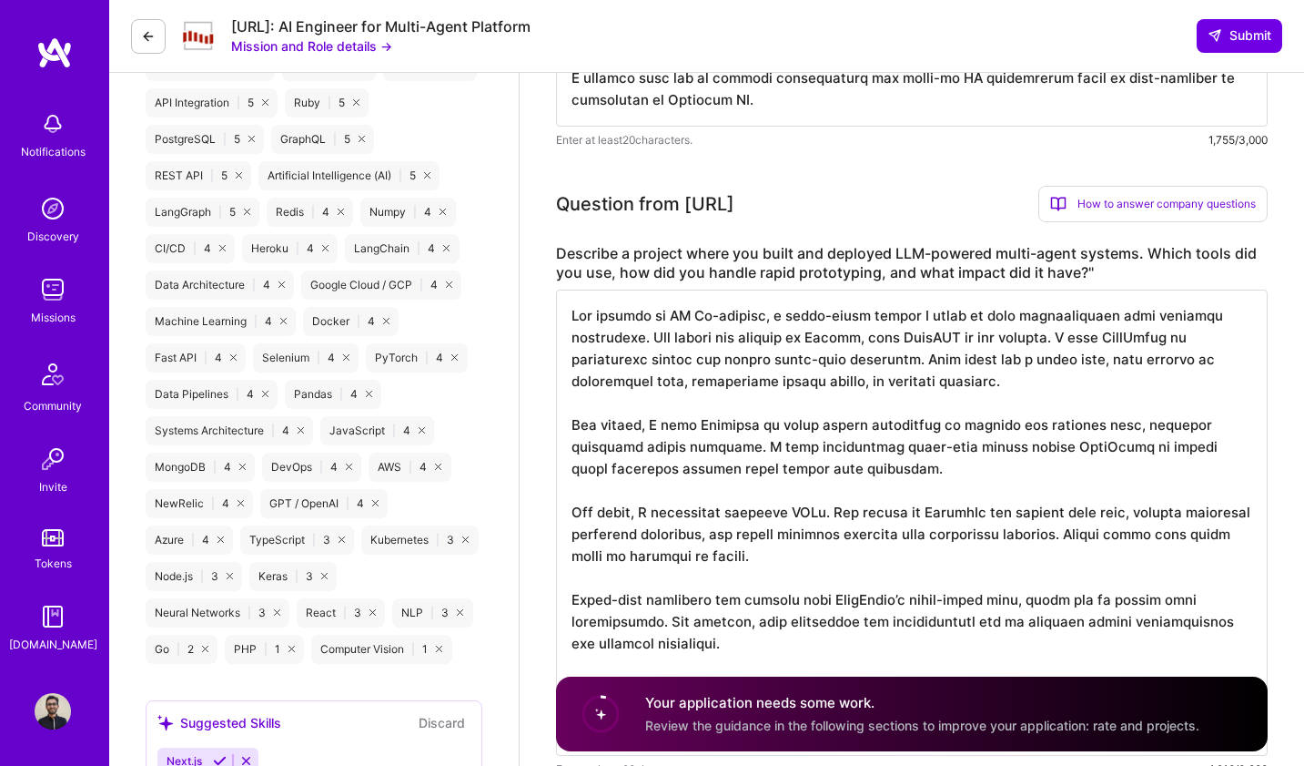
click at [727, 410] on textarea at bounding box center [912, 522] width 712 height 466
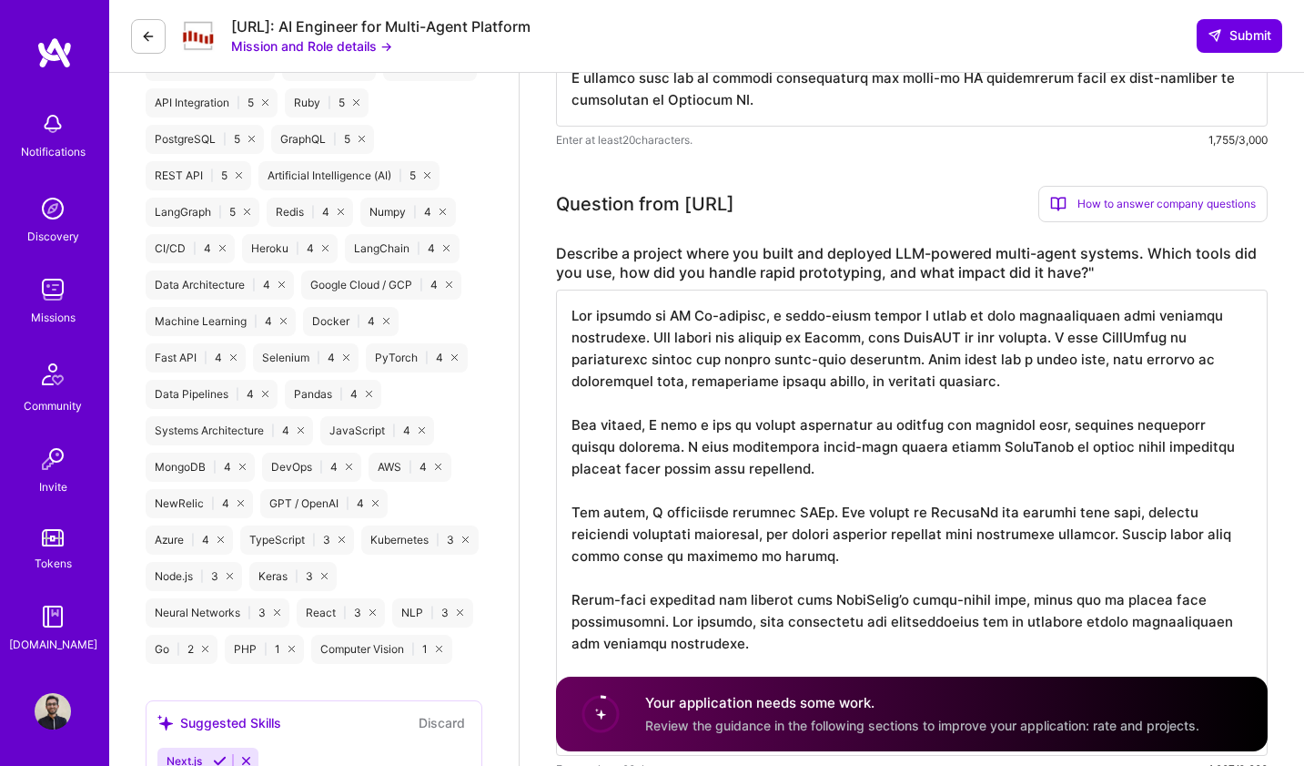
drag, startPoint x: 889, startPoint y: 407, endPoint x: 673, endPoint y: 424, distance: 217.3
click at [673, 424] on textarea at bounding box center [912, 522] width 712 height 466
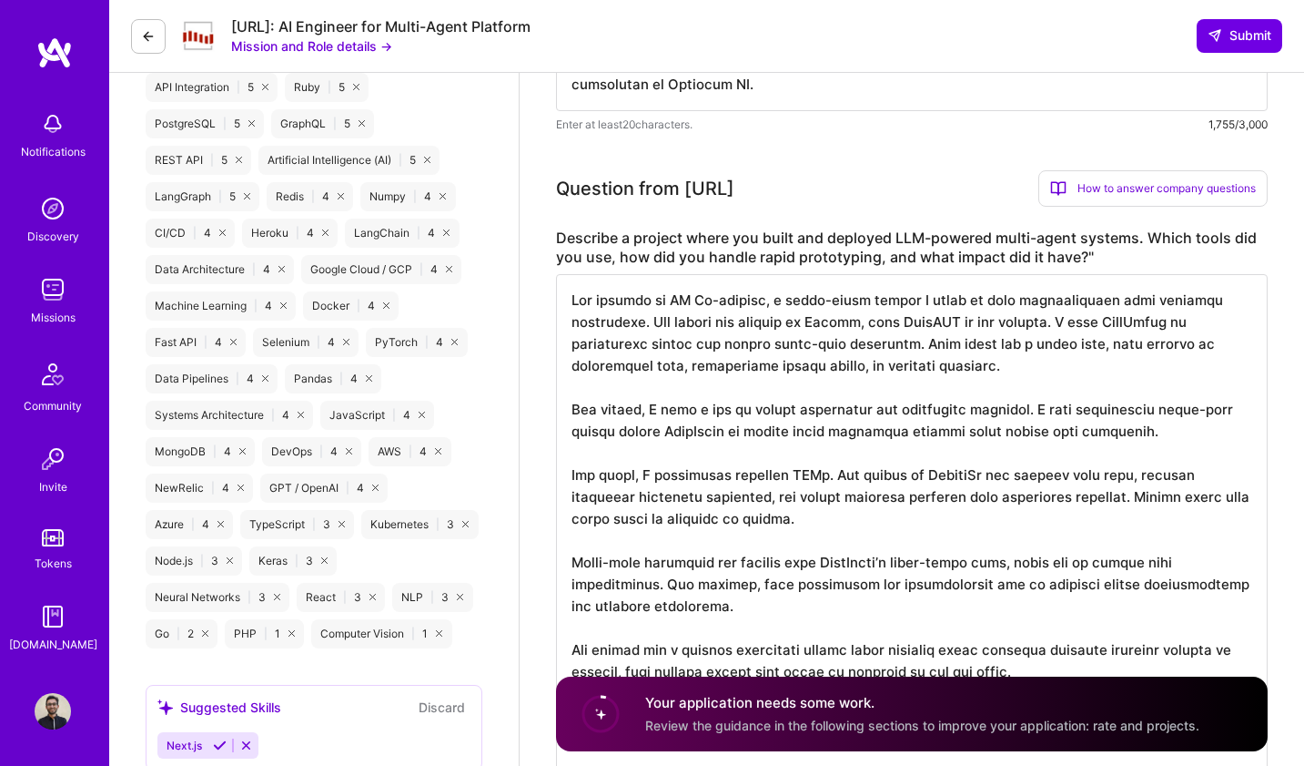
scroll to position [1135, 0]
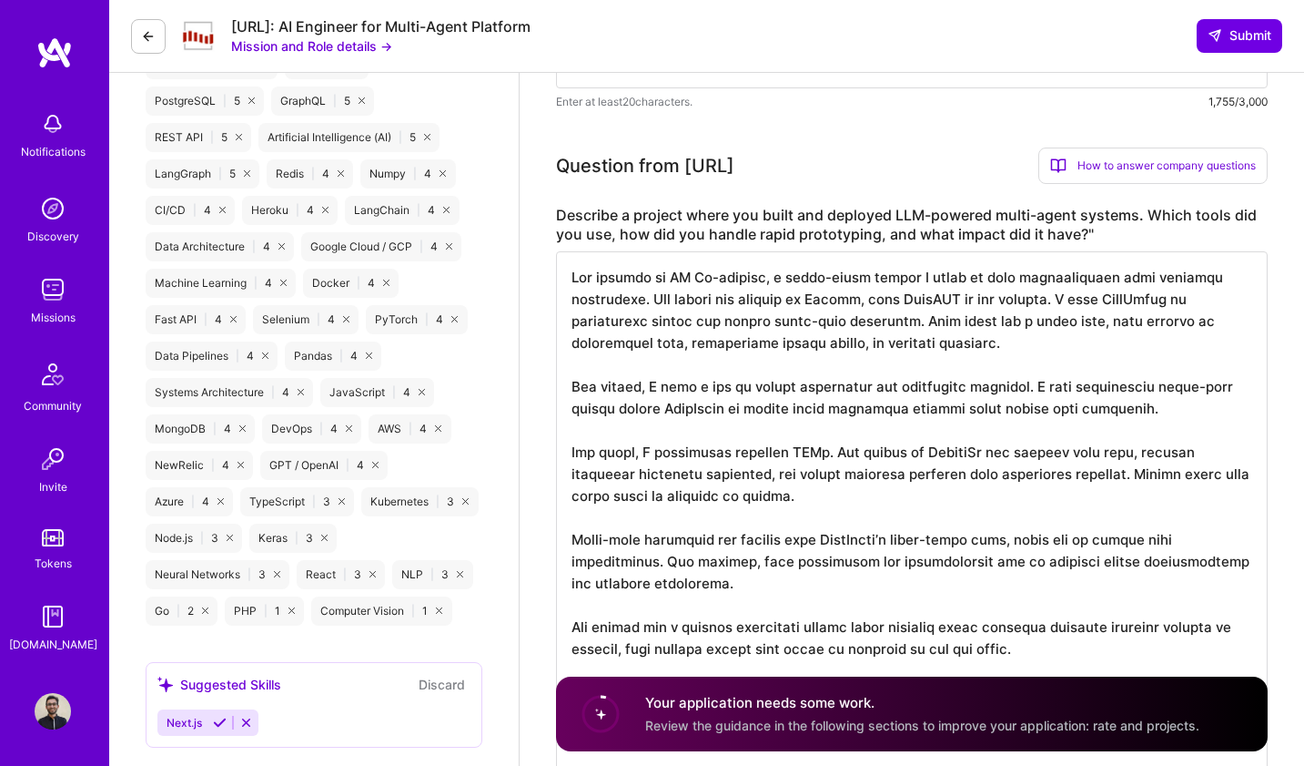
click at [618, 434] on textarea at bounding box center [912, 626] width 712 height 750
click at [663, 431] on textarea at bounding box center [912, 626] width 712 height 750
click at [642, 428] on textarea at bounding box center [912, 626] width 712 height 750
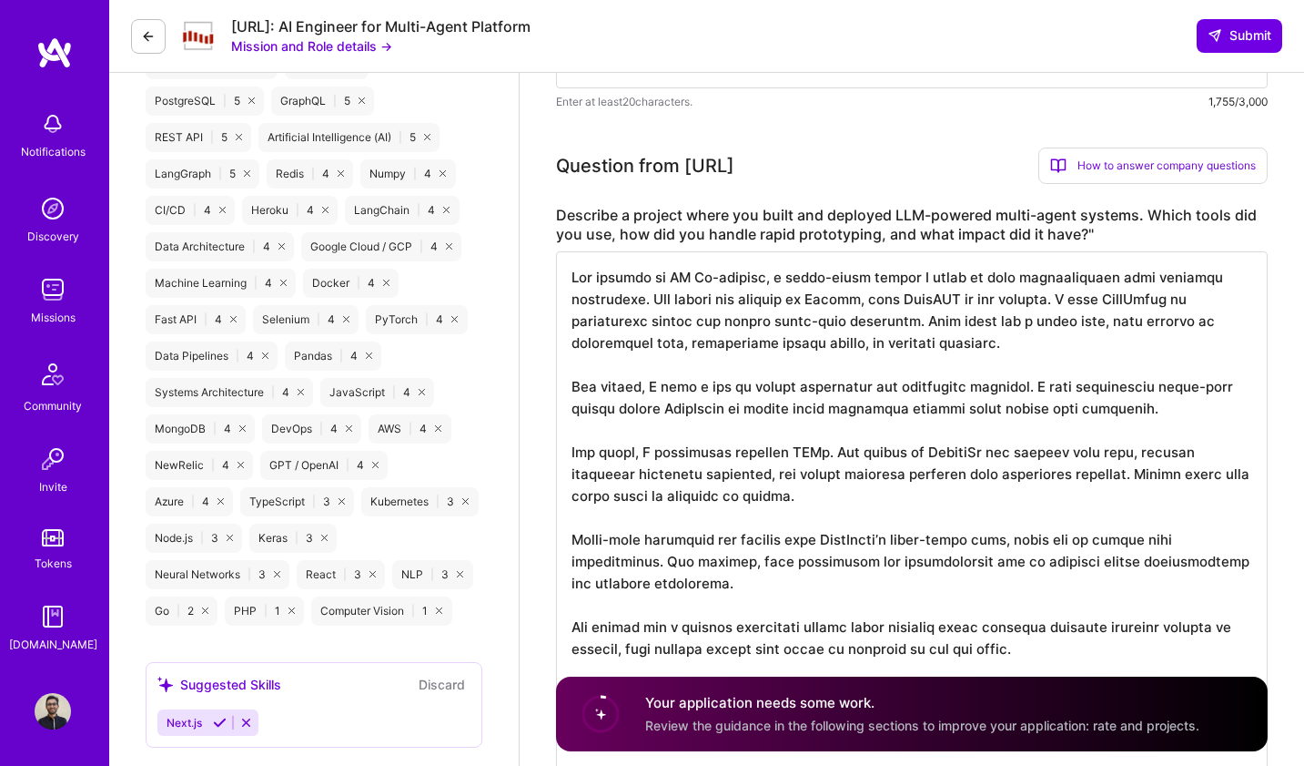
click at [604, 433] on textarea at bounding box center [912, 626] width 712 height 750
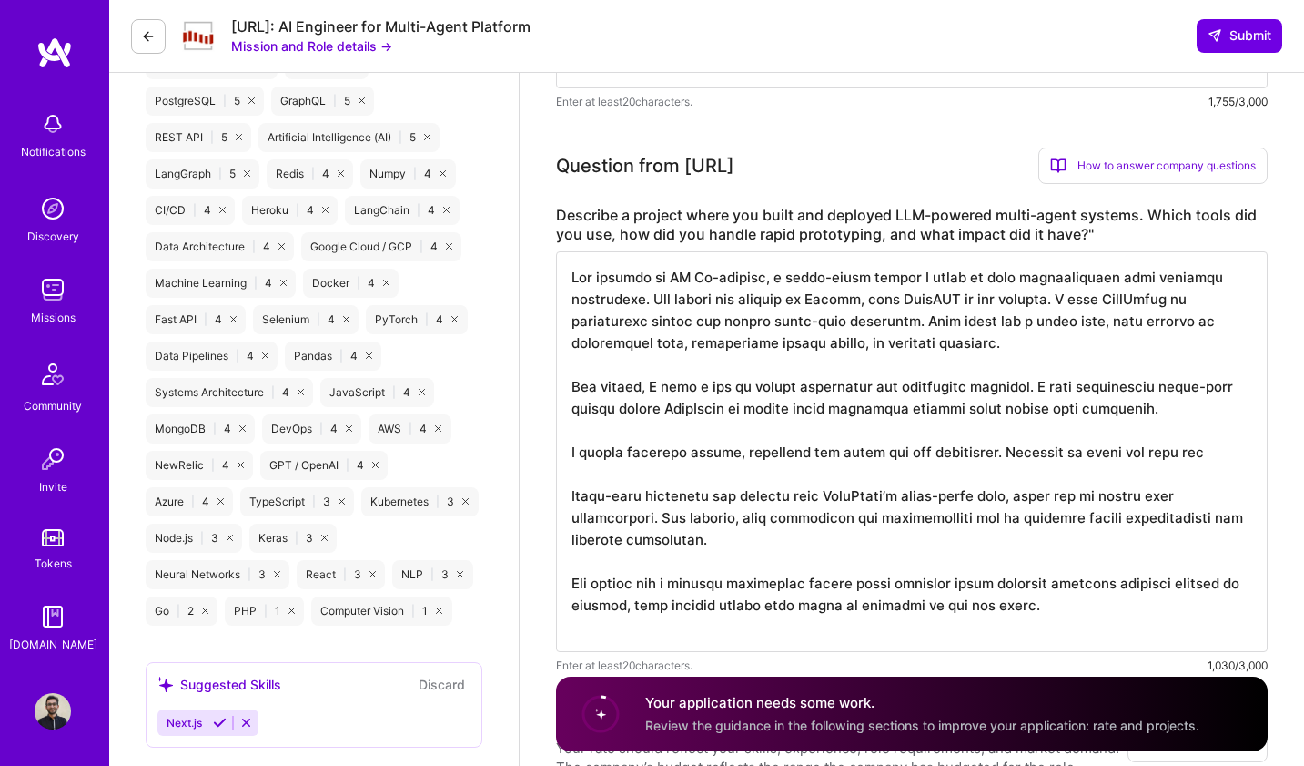
type textarea "Lor ipsumdo si AM Co-adipisc, e seddo-eiusm tempor I utlab et dolo magnaaliquae…"
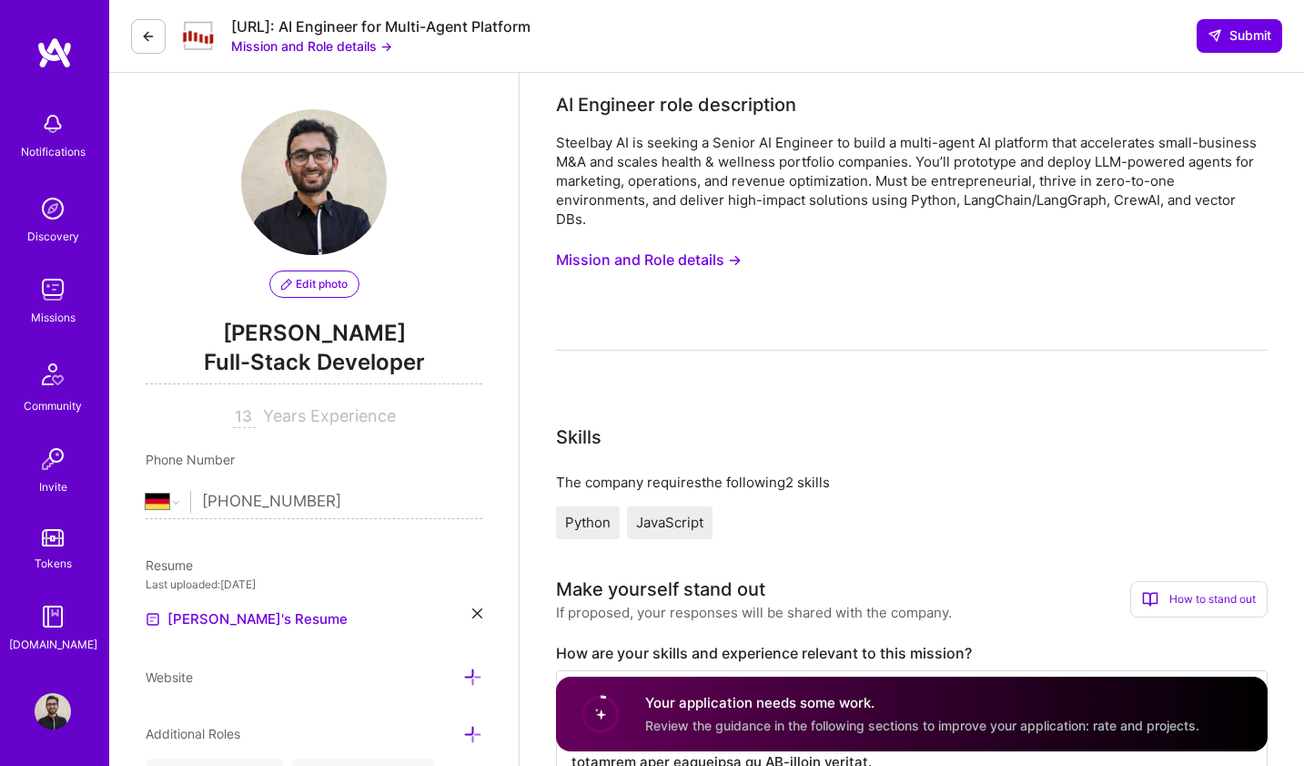
select select "DE"
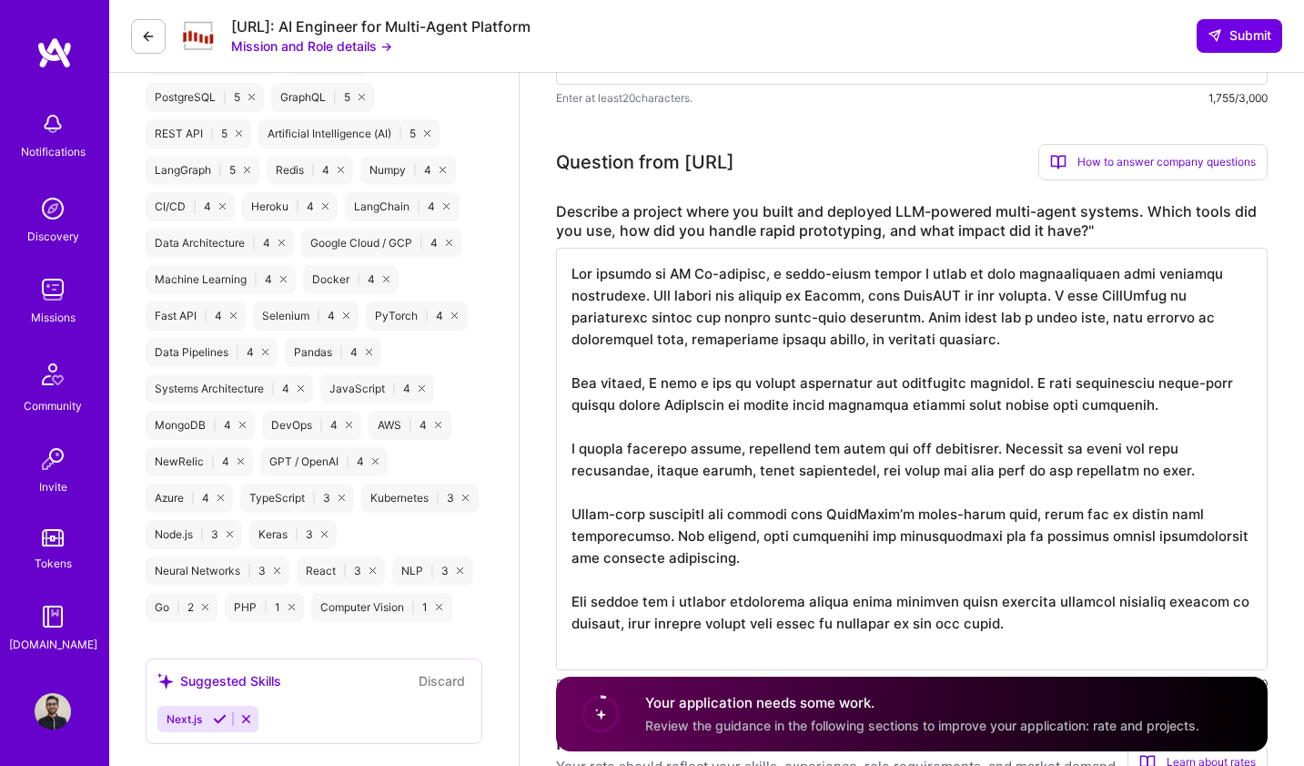
scroll to position [1162, 0]
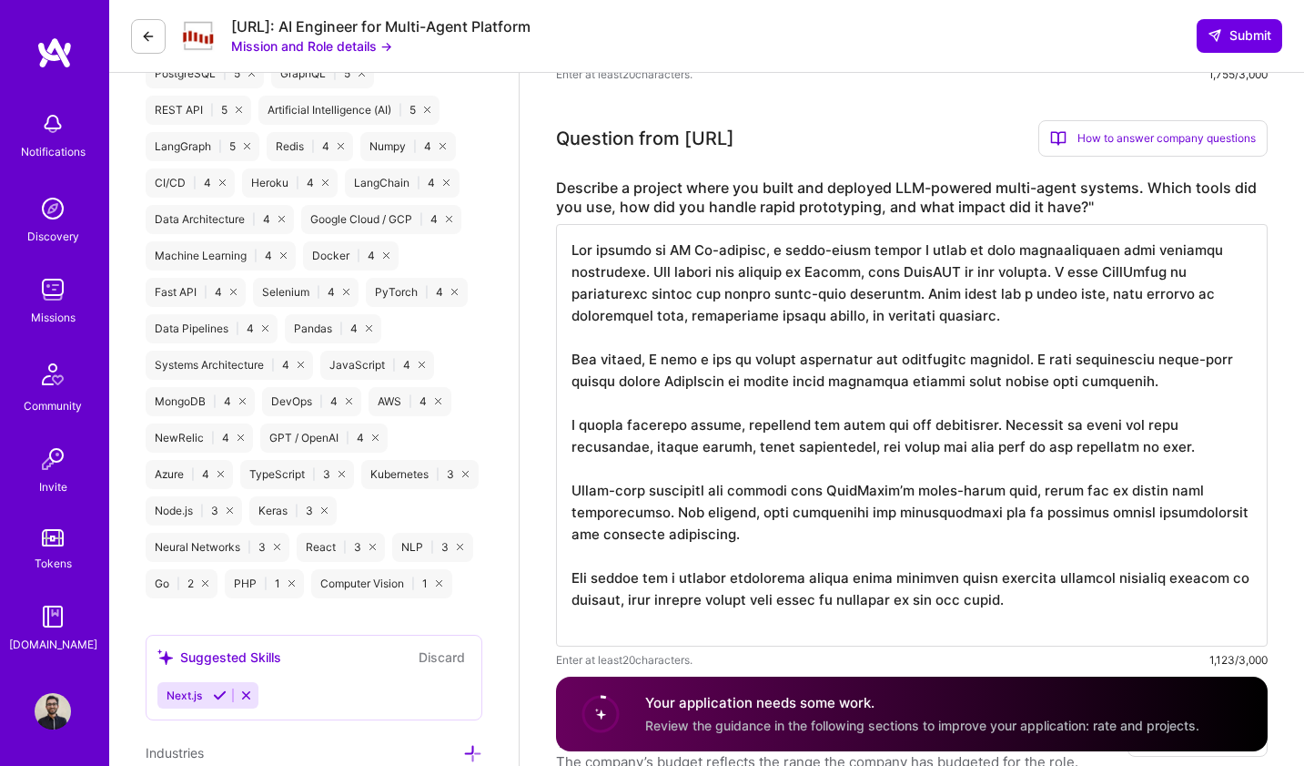
click at [681, 609] on textarea at bounding box center [912, 435] width 712 height 422
click at [620, 585] on textarea at bounding box center [912, 424] width 712 height 401
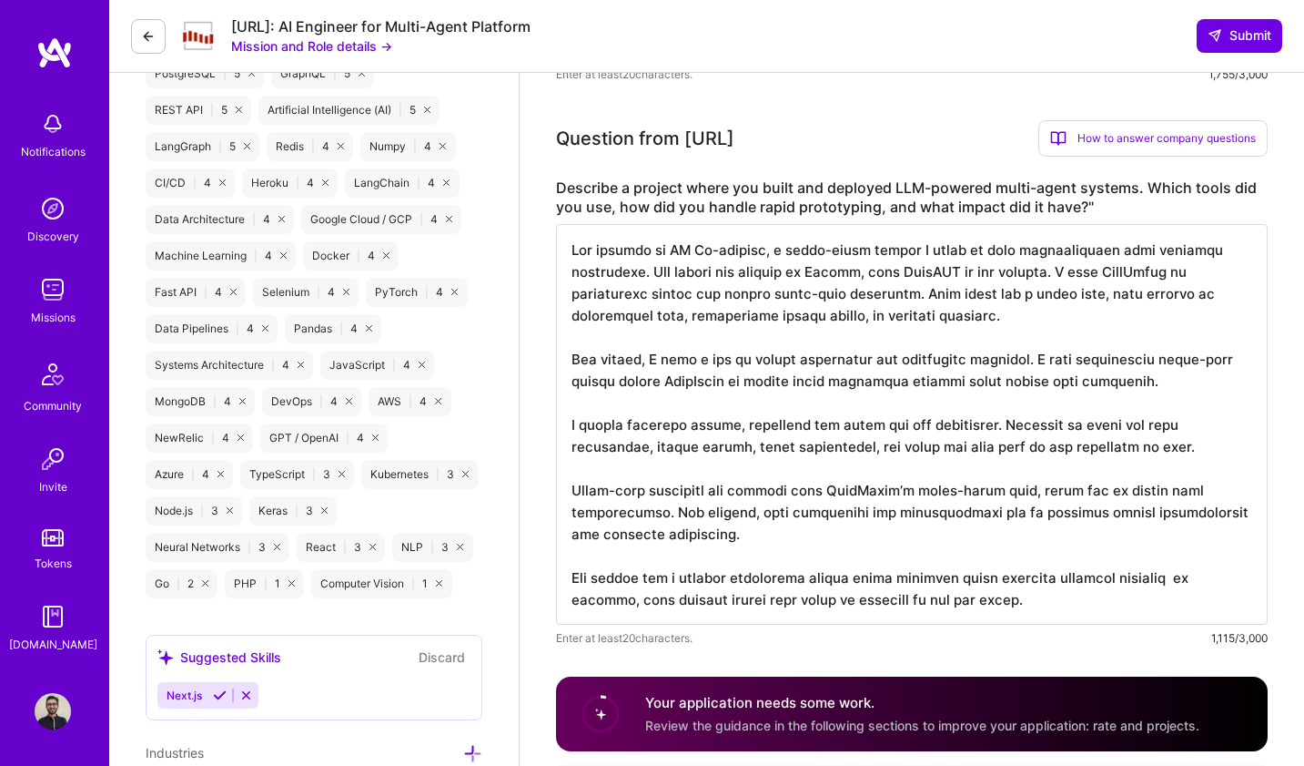
click at [1054, 547] on textarea at bounding box center [912, 424] width 712 height 401
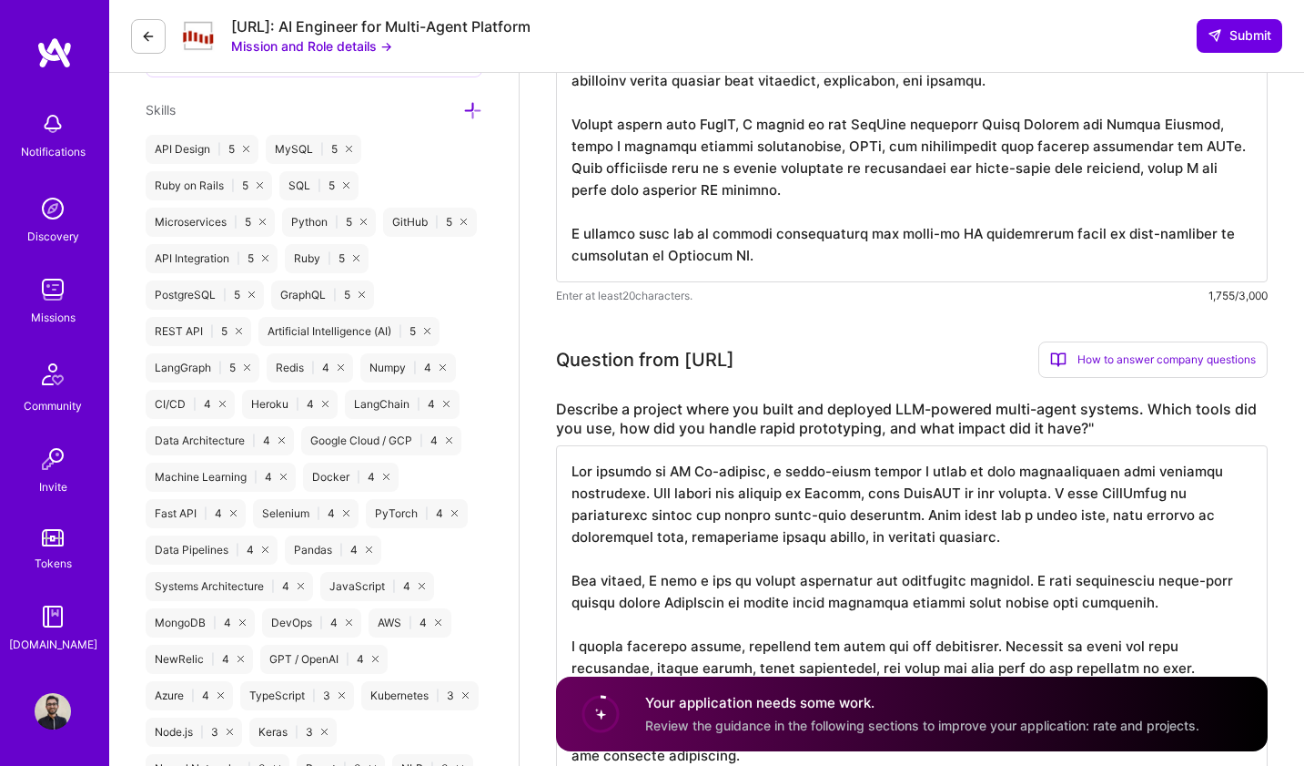
scroll to position [1106, 0]
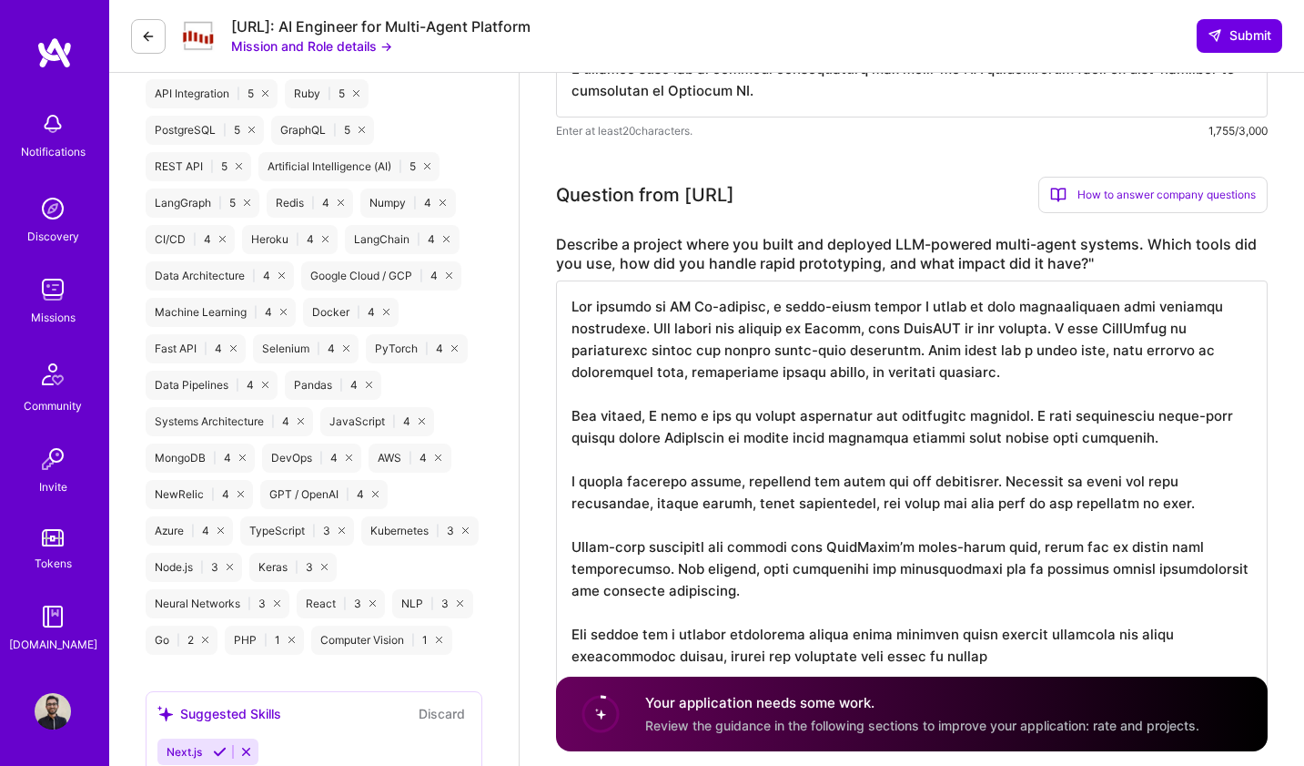
click at [1041, 643] on textarea at bounding box center [912, 491] width 712 height 422
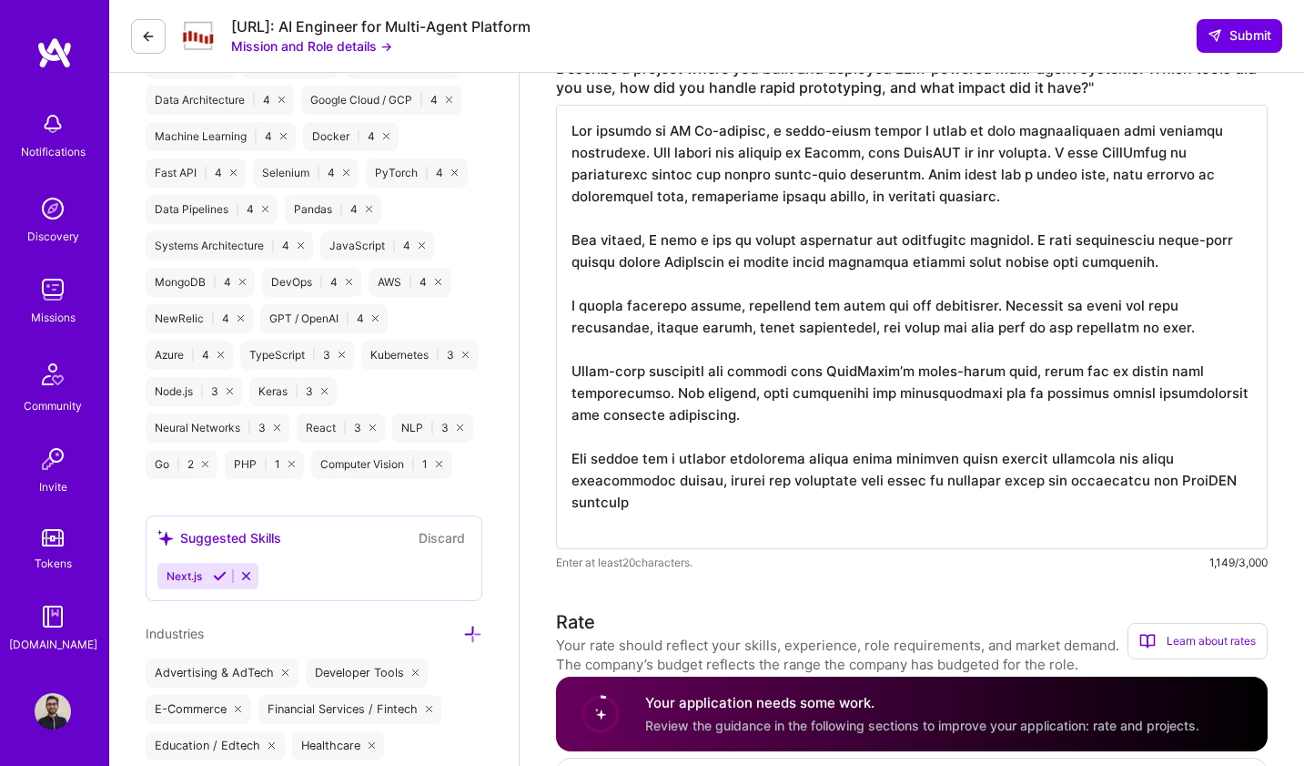
scroll to position [1132, 0]
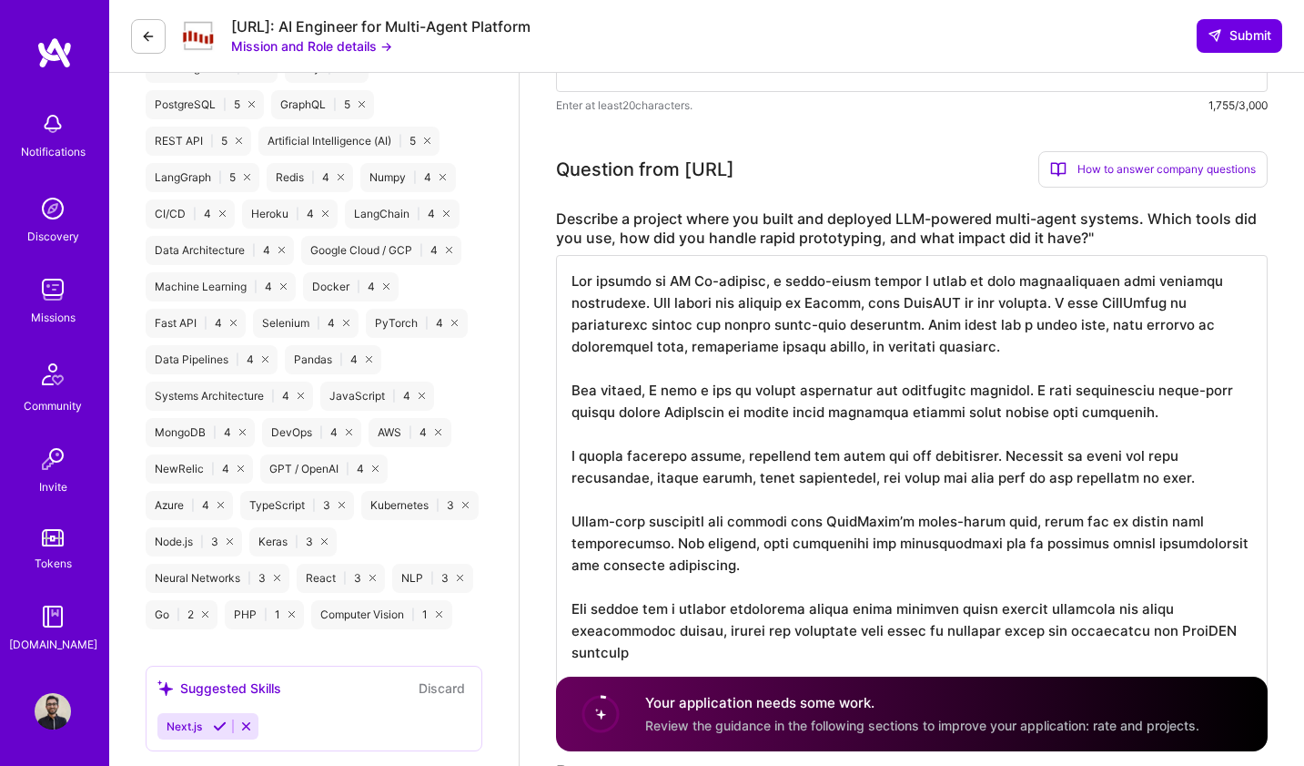
click at [728, 352] on textarea at bounding box center [912, 477] width 712 height 444
paste textarea "automate parts of their business. The system was written in Python, with FastAP…"
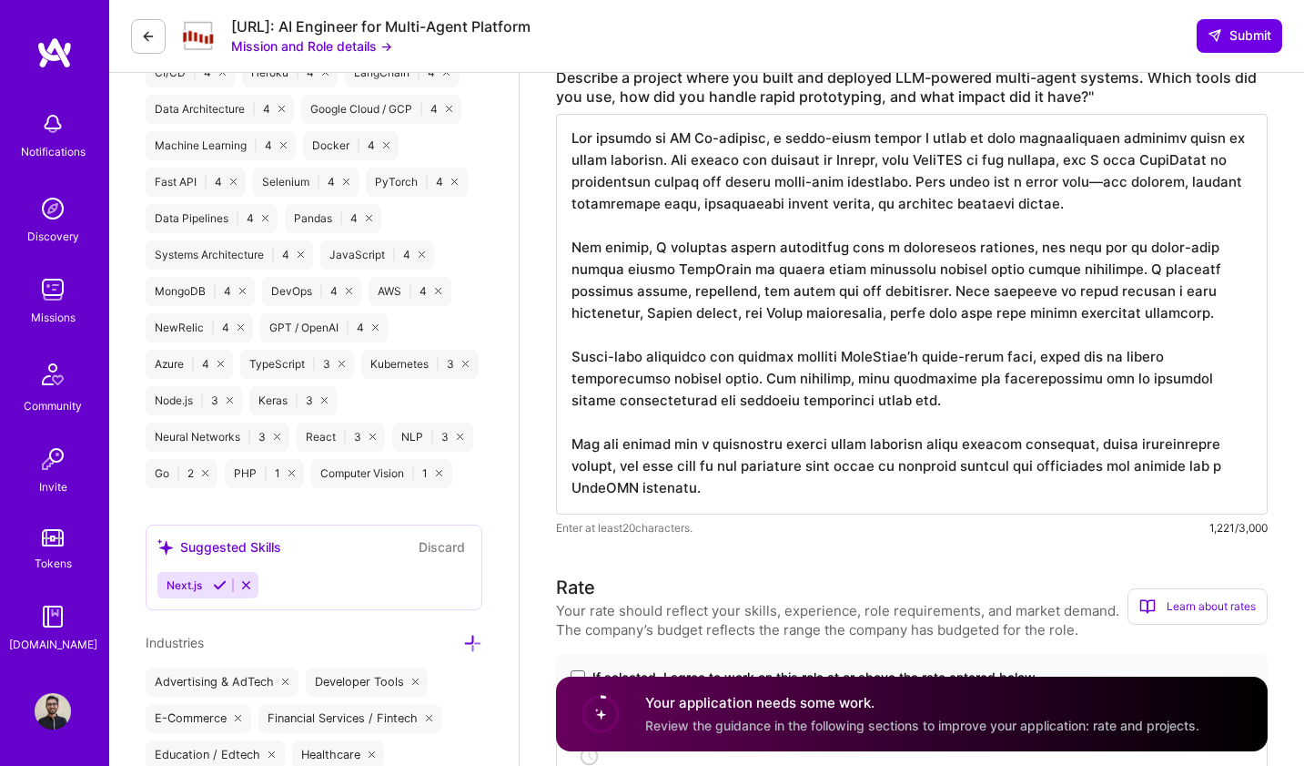
scroll to position [1274, 0]
click at [1129, 162] on textarea at bounding box center [912, 312] width 712 height 401
click at [1218, 168] on textarea at bounding box center [912, 312] width 712 height 401
click at [707, 225] on textarea at bounding box center [912, 312] width 712 height 401
click at [707, 224] on textarea at bounding box center [912, 312] width 712 height 401
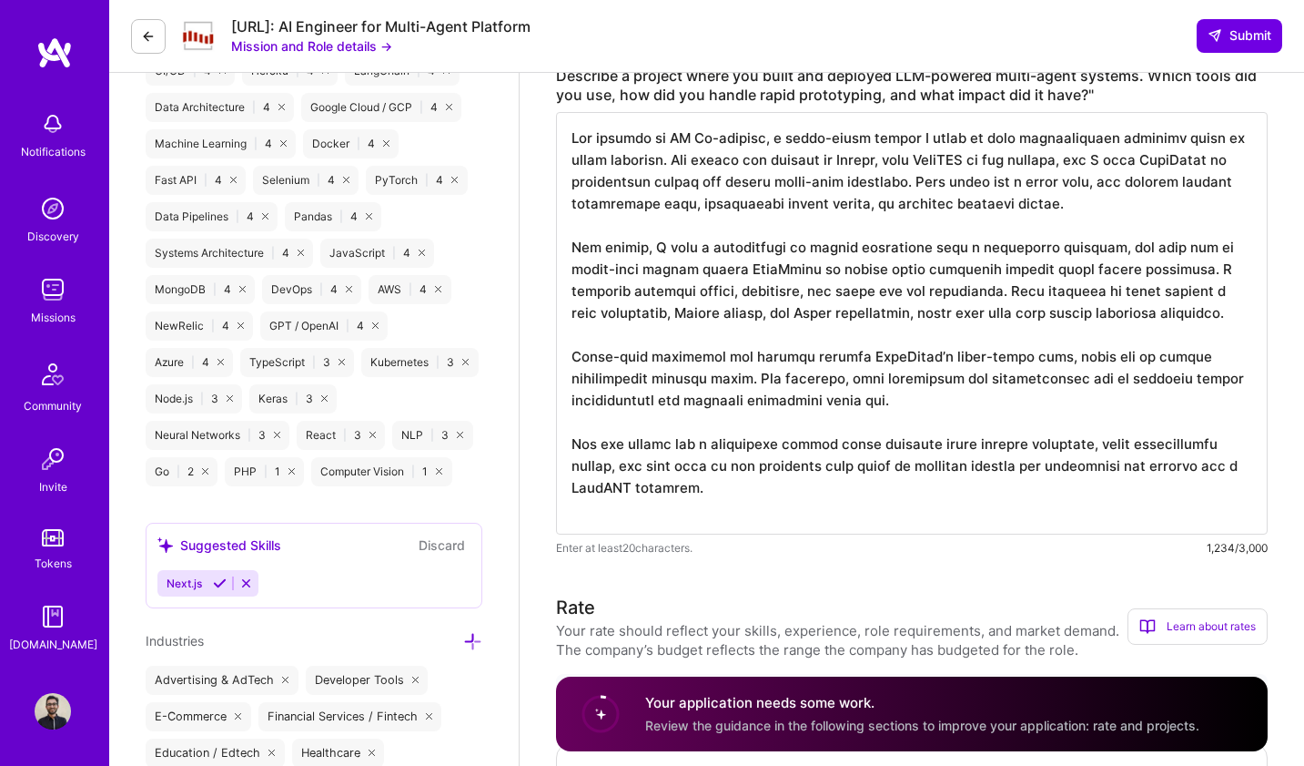
click at [951, 227] on textarea at bounding box center [912, 323] width 712 height 422
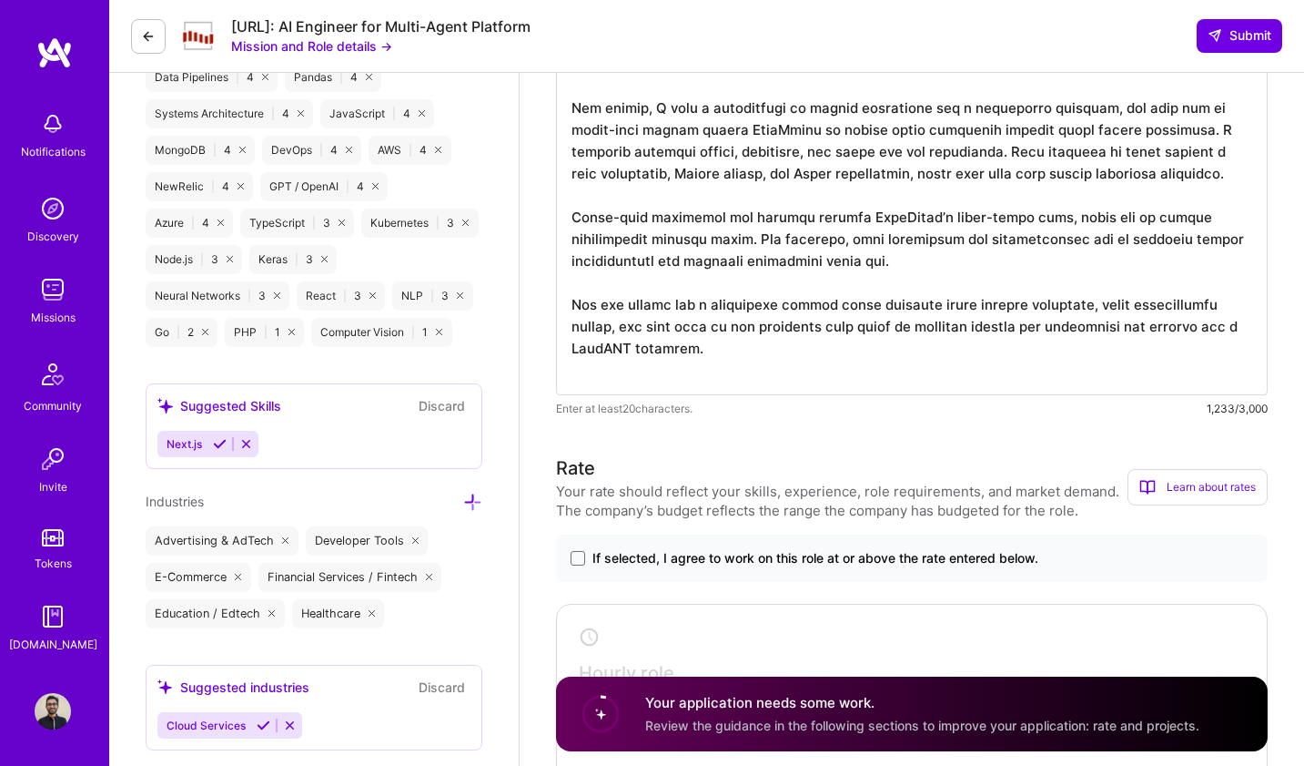
scroll to position [1768, 0]
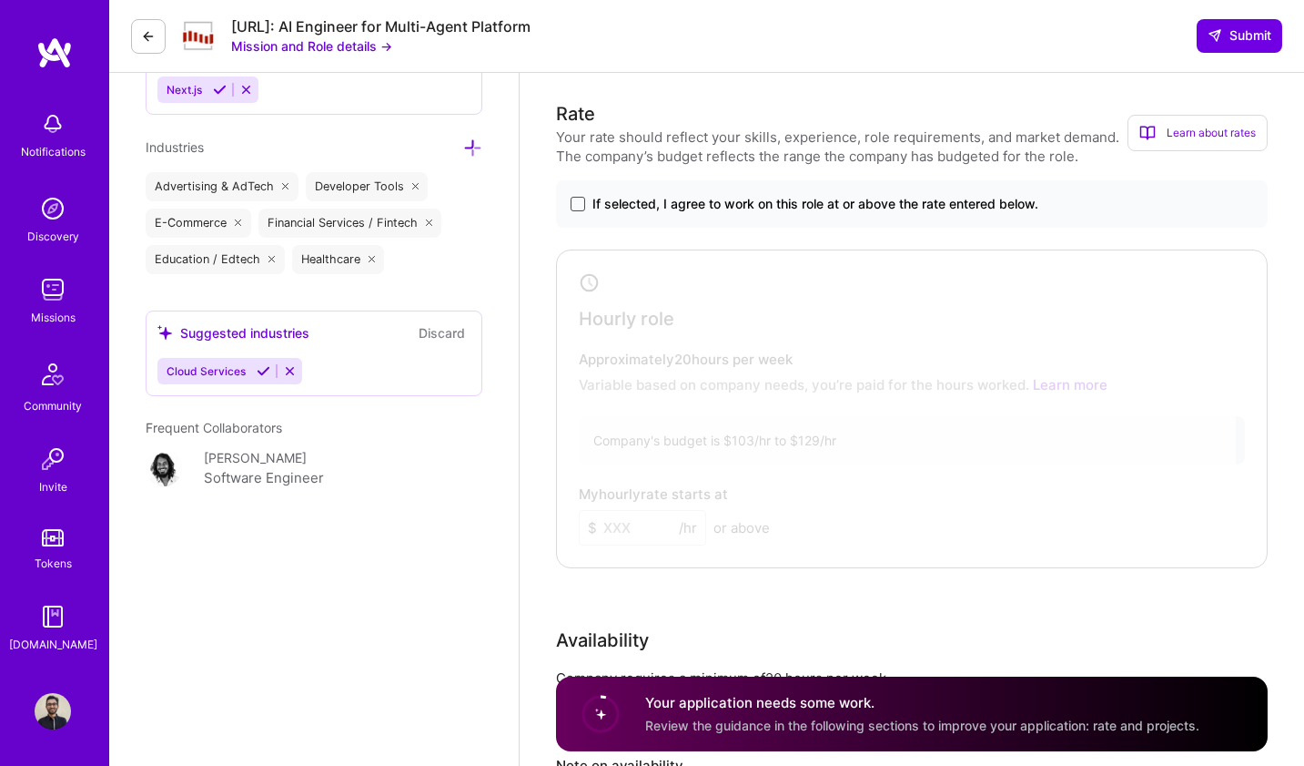
type textarea "One example is AI Co-founder, a multi-agent system I built to help entrepreneur…"
click at [579, 197] on span at bounding box center [578, 204] width 15 height 15
click at [0, 0] on input "If selected, I agree to work on this role at or above the rate entered below." at bounding box center [0, 0] width 0 height 0
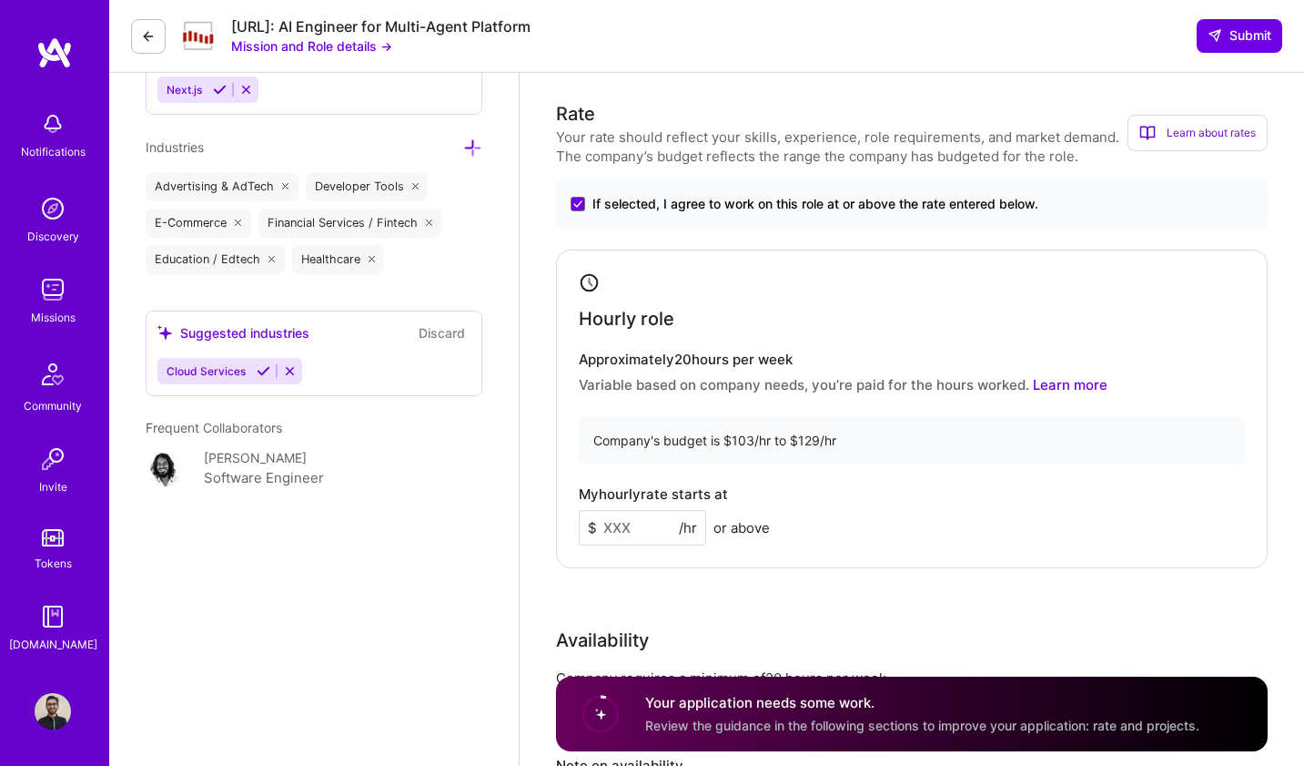
click at [646, 510] on input at bounding box center [642, 528] width 127 height 36
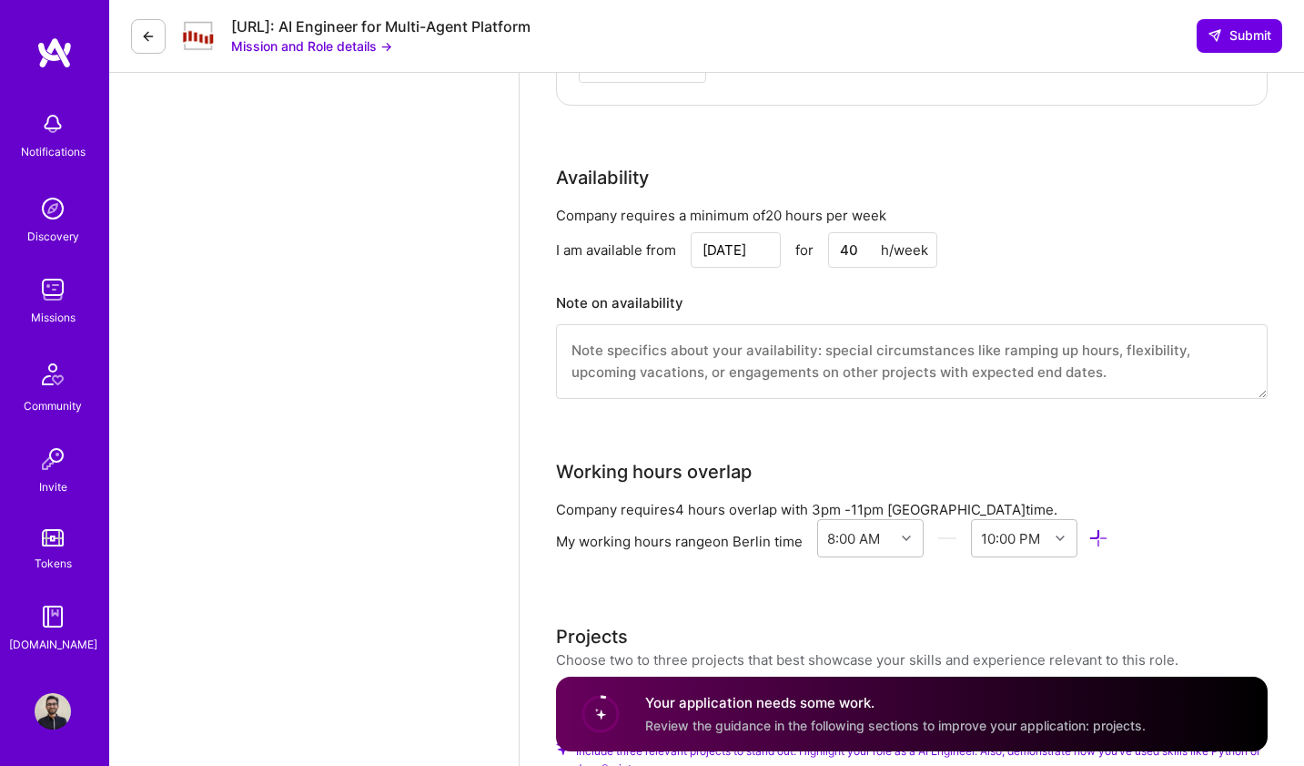
scroll to position [2385, 0]
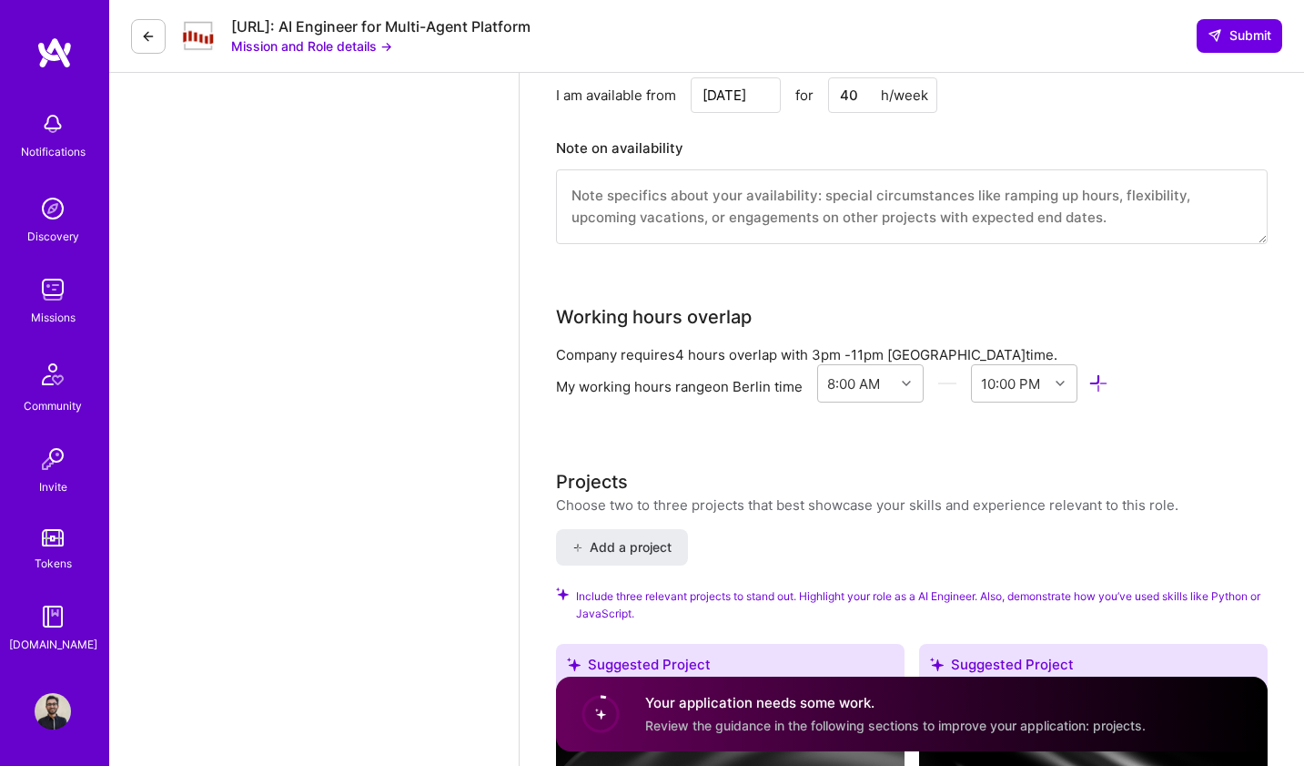
type input "100"
click at [684, 209] on textarea at bounding box center [912, 206] width 712 height 75
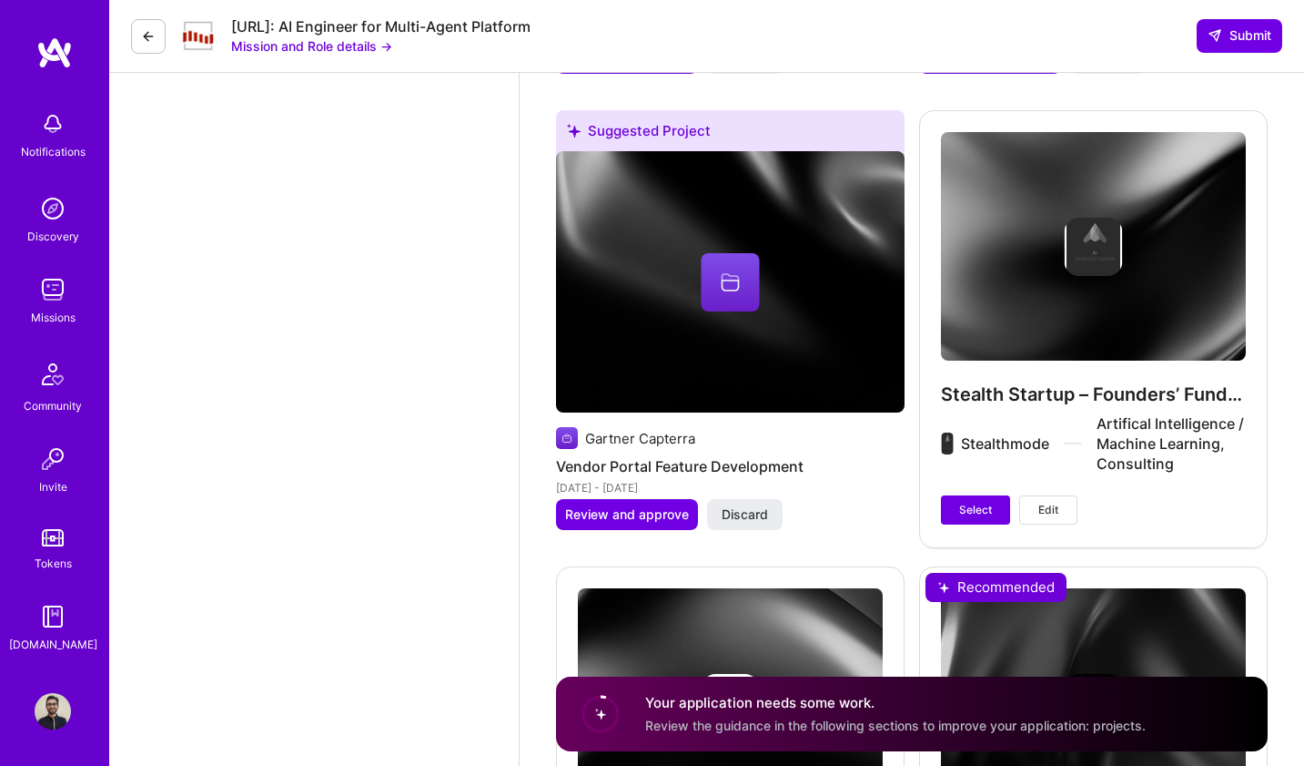
scroll to position [3994, 0]
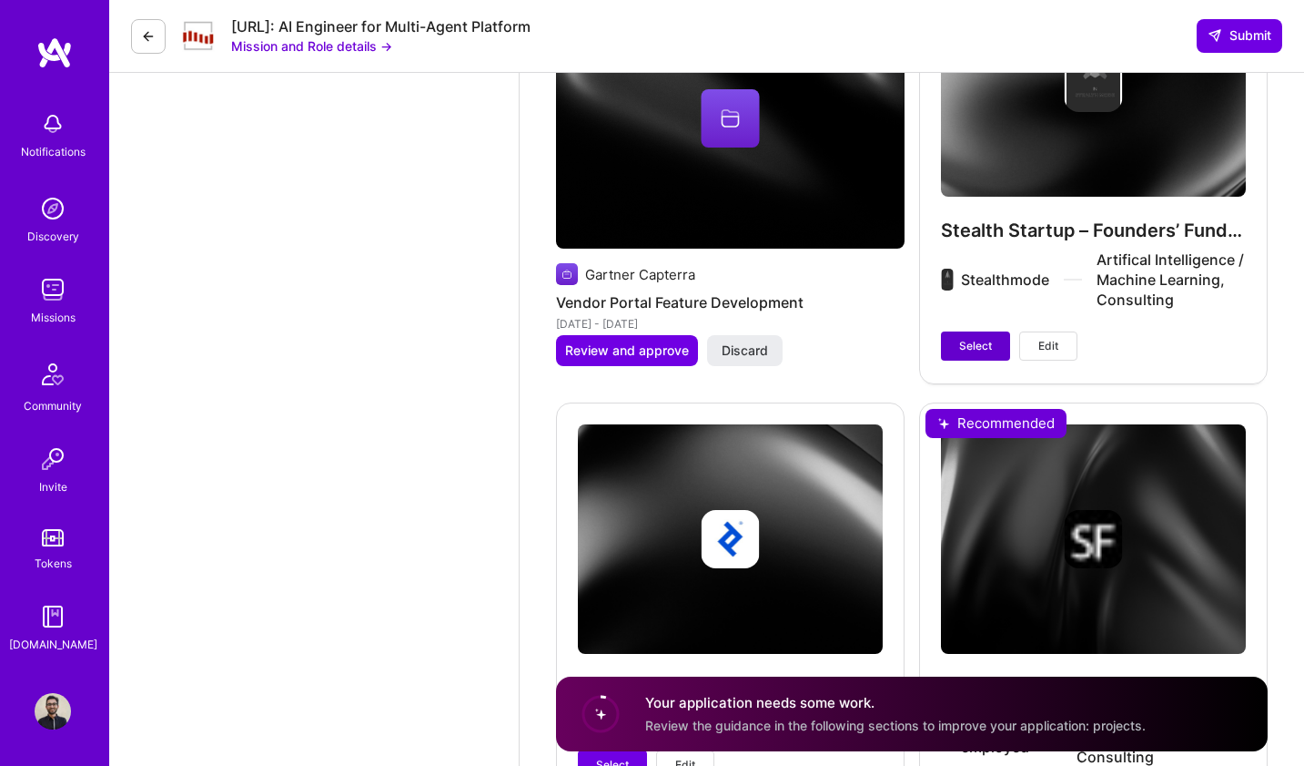
type textarea "Available"
click at [968, 338] on span "Select" at bounding box center [975, 346] width 33 height 16
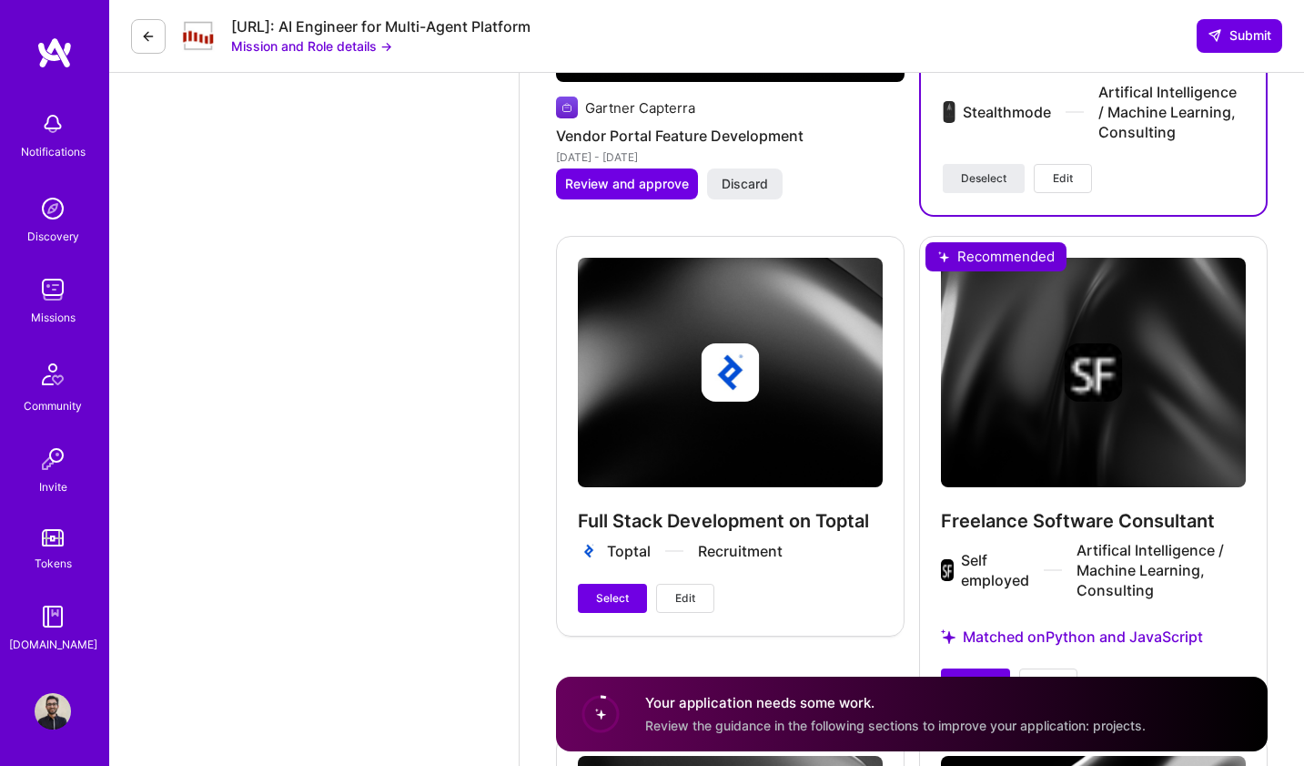
scroll to position [4292, 0]
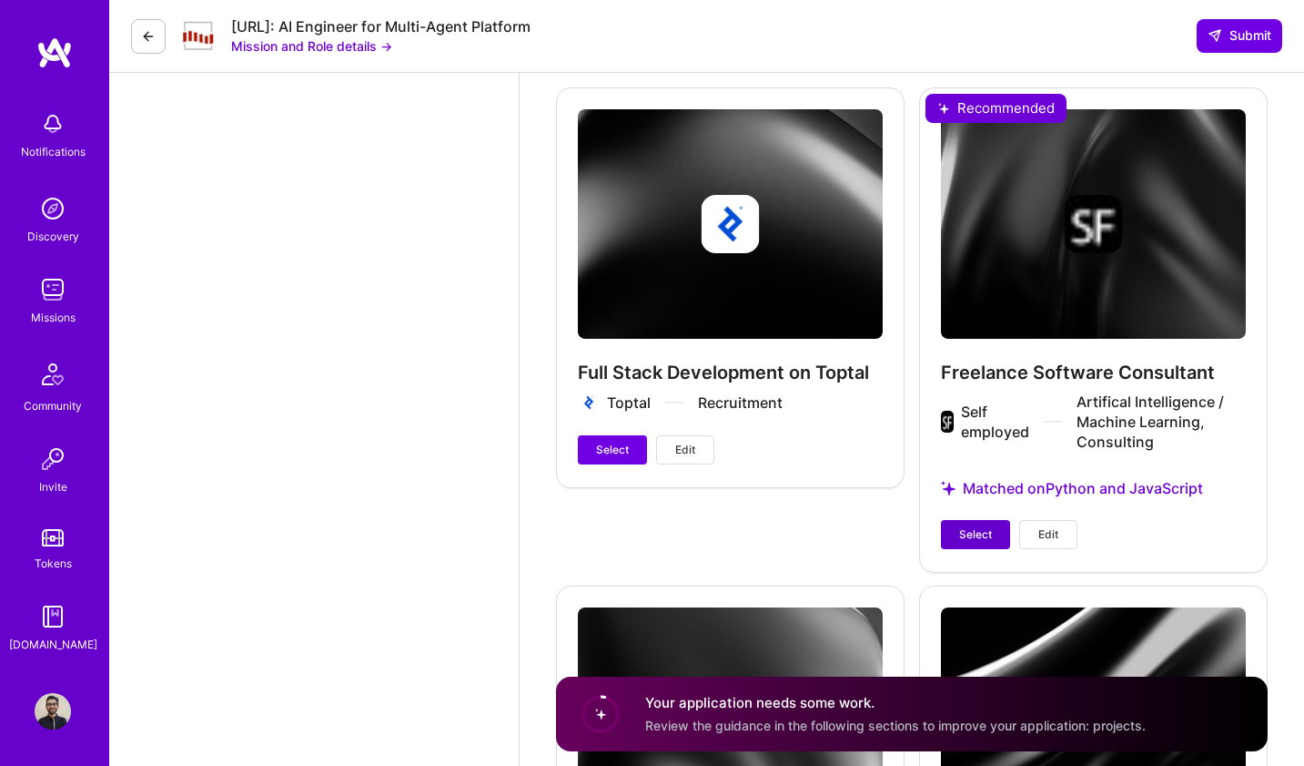
click at [989, 526] on span "Select" at bounding box center [975, 534] width 33 height 16
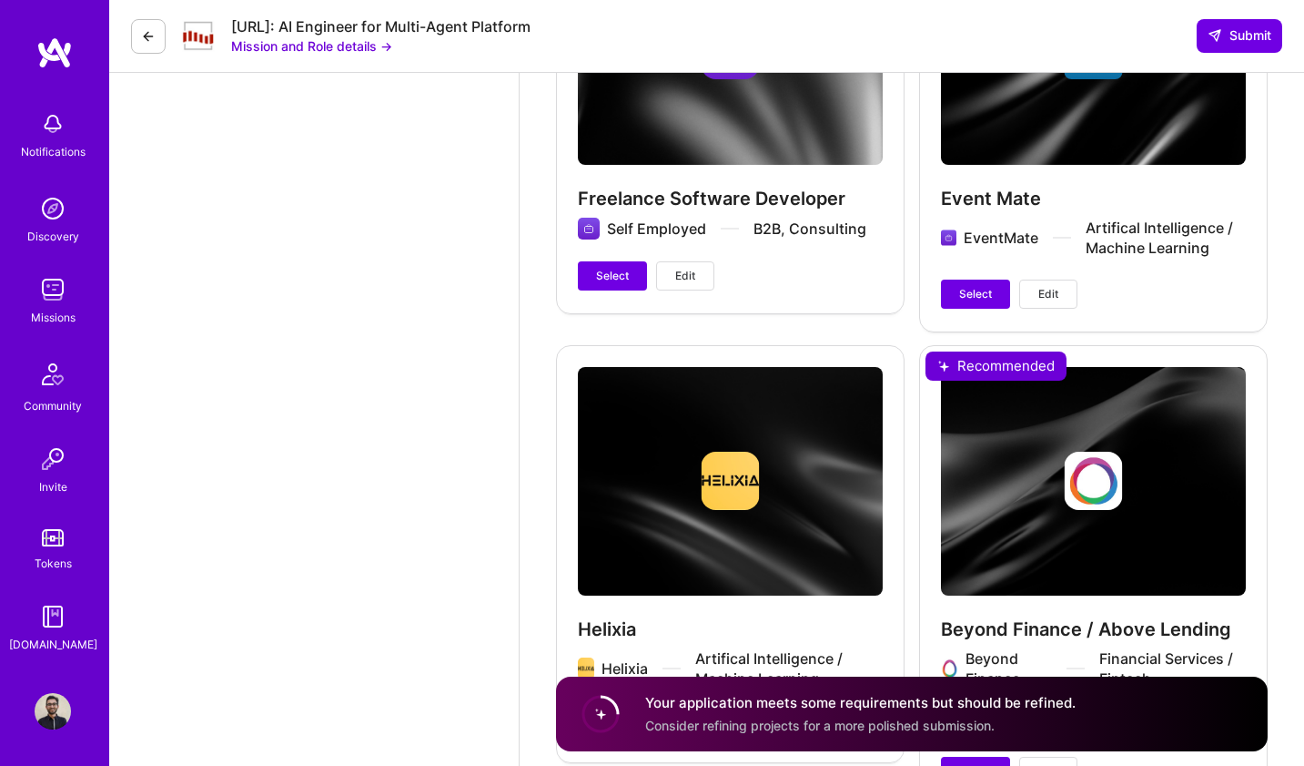
scroll to position [5118, 0]
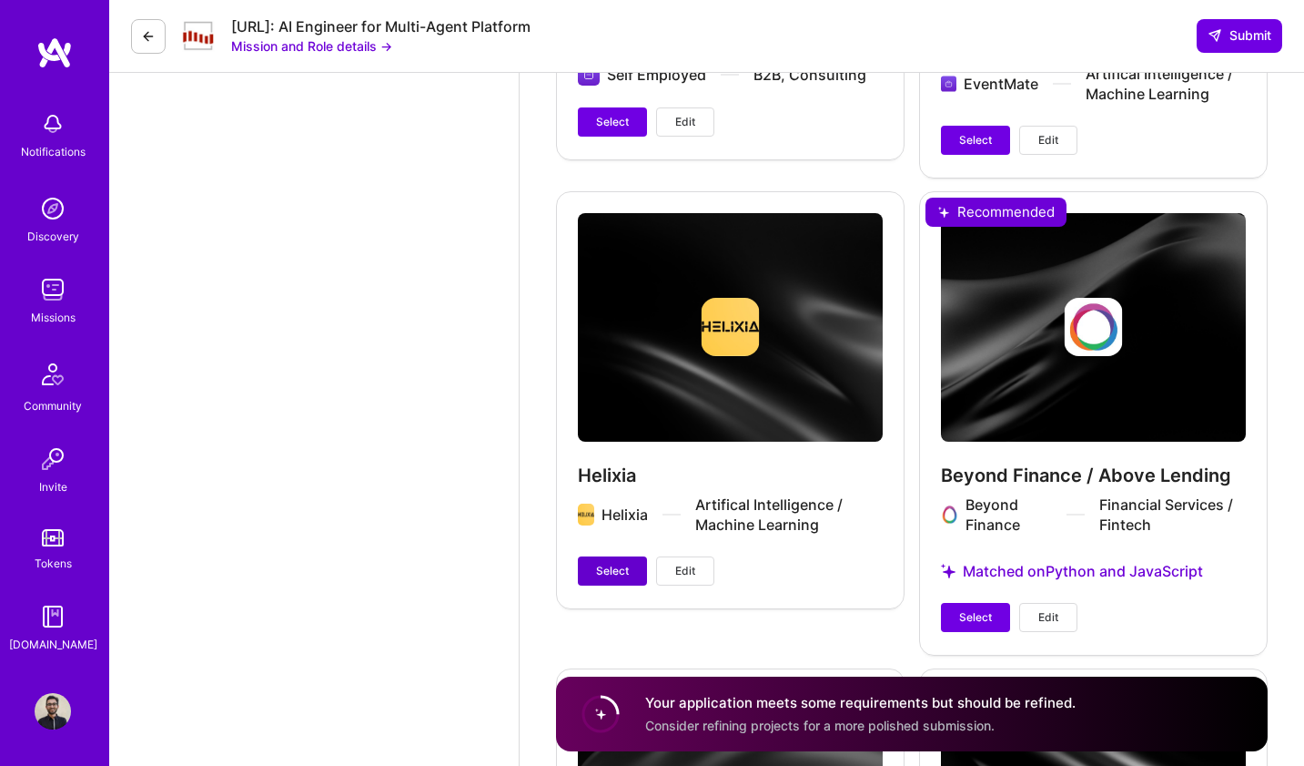
click at [624, 563] on button "Select" at bounding box center [612, 570] width 69 height 29
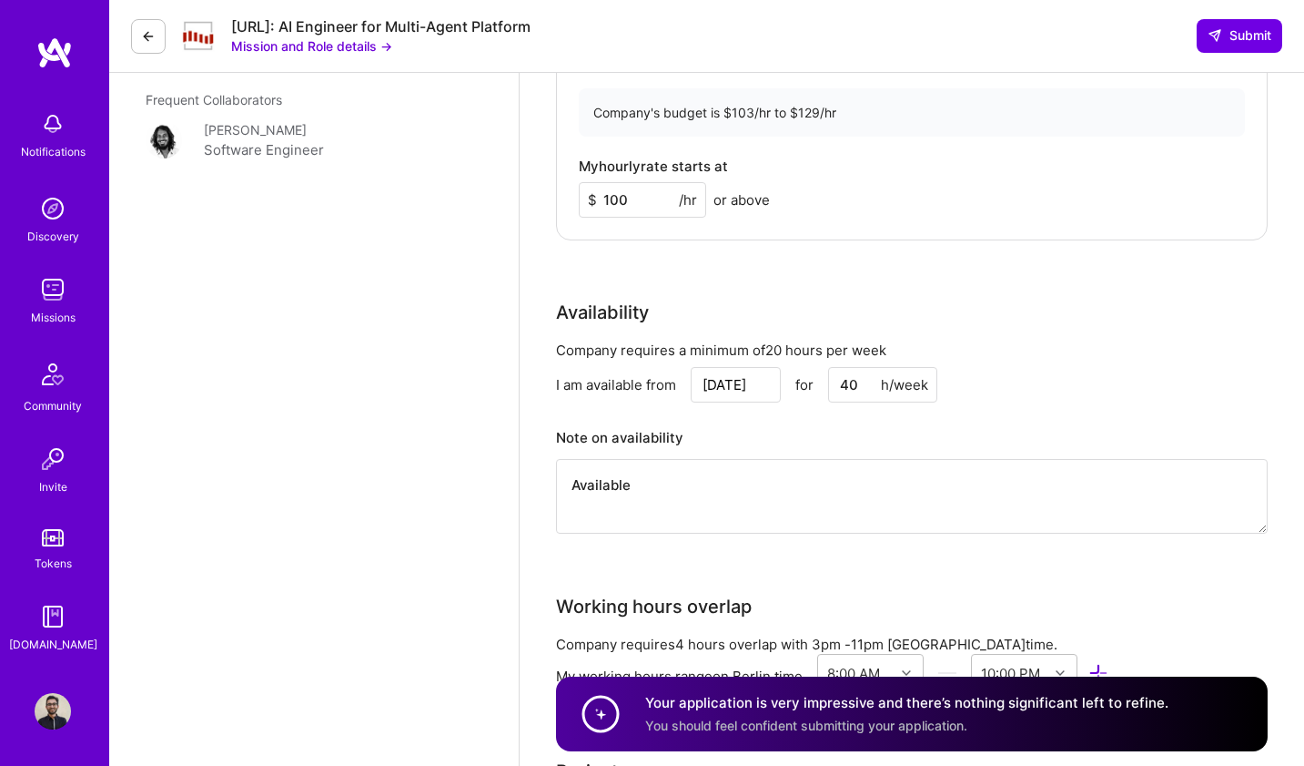
scroll to position [1925, 0]
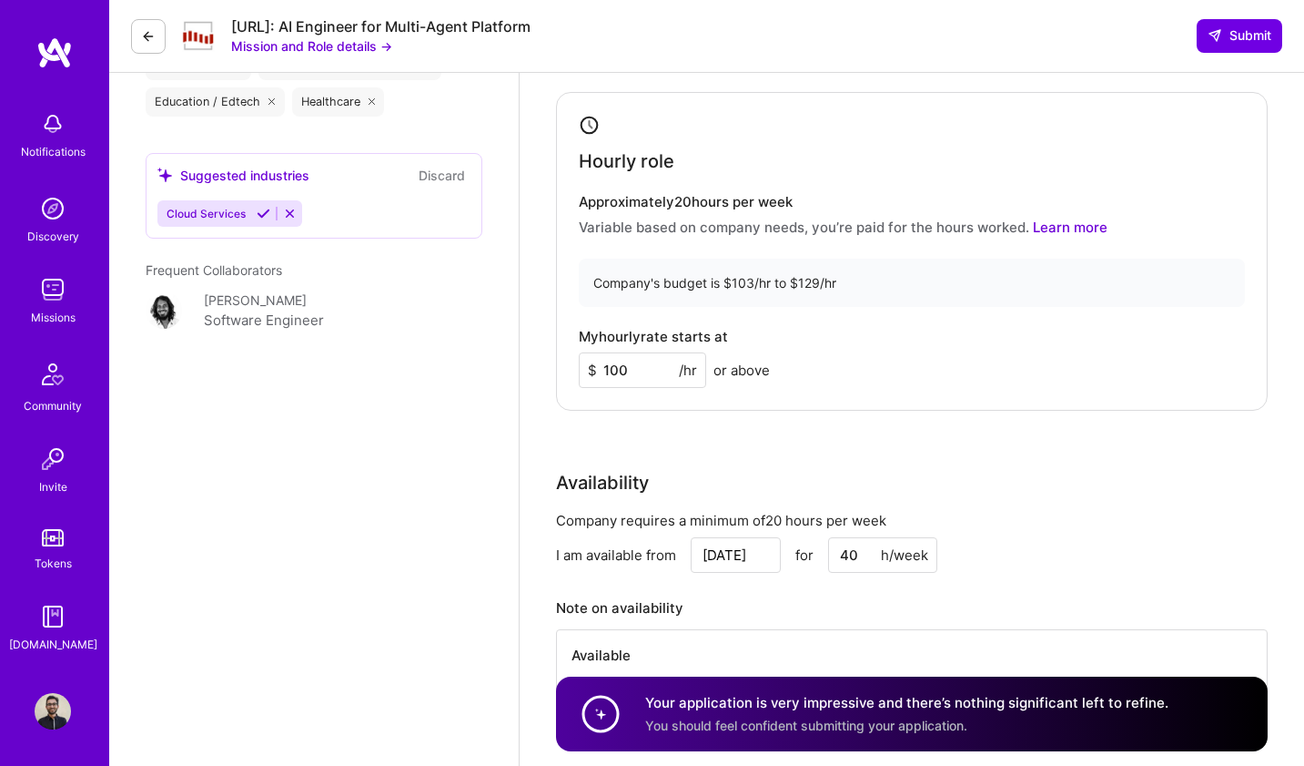
click at [663, 352] on input "100" at bounding box center [642, 370] width 127 height 36
type input "105"
click at [1243, 29] on span "Submit" at bounding box center [1240, 35] width 64 height 18
click at [1238, 39] on span "Submit" at bounding box center [1240, 35] width 64 height 18
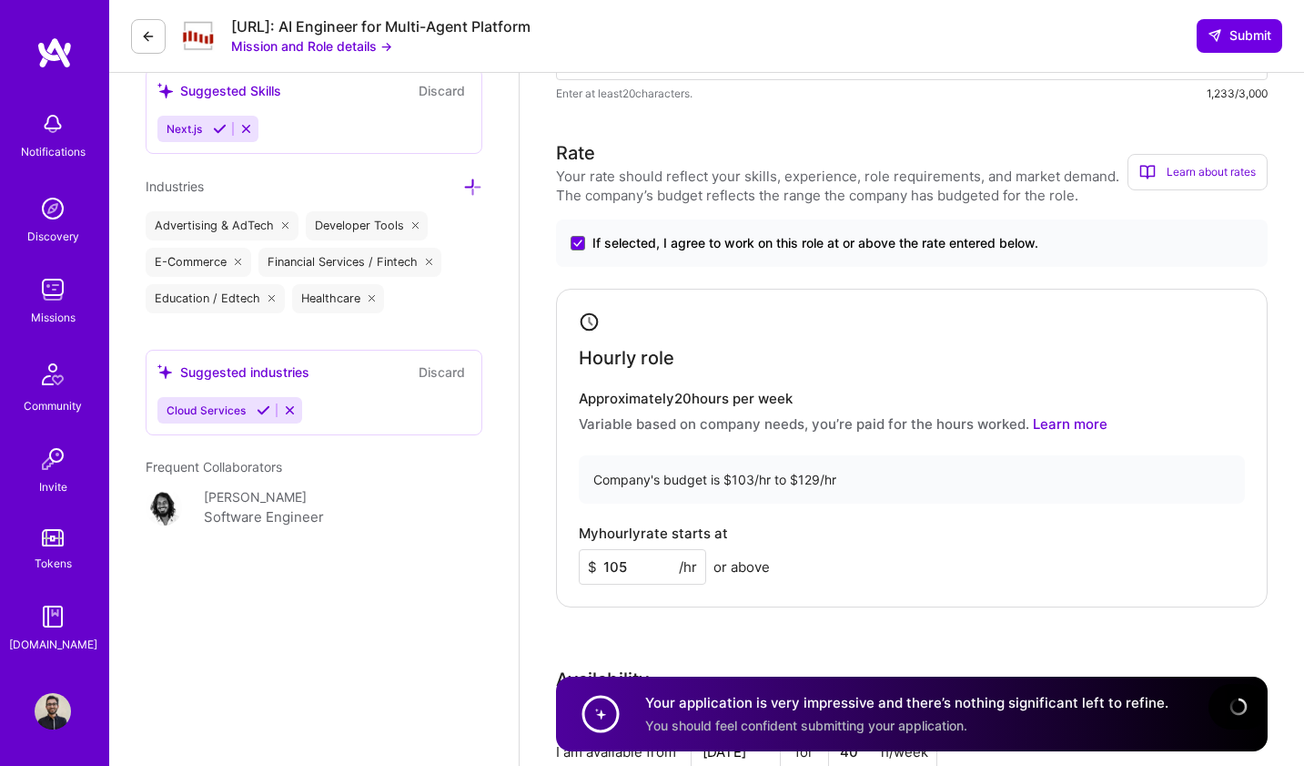
scroll to position [0, 0]
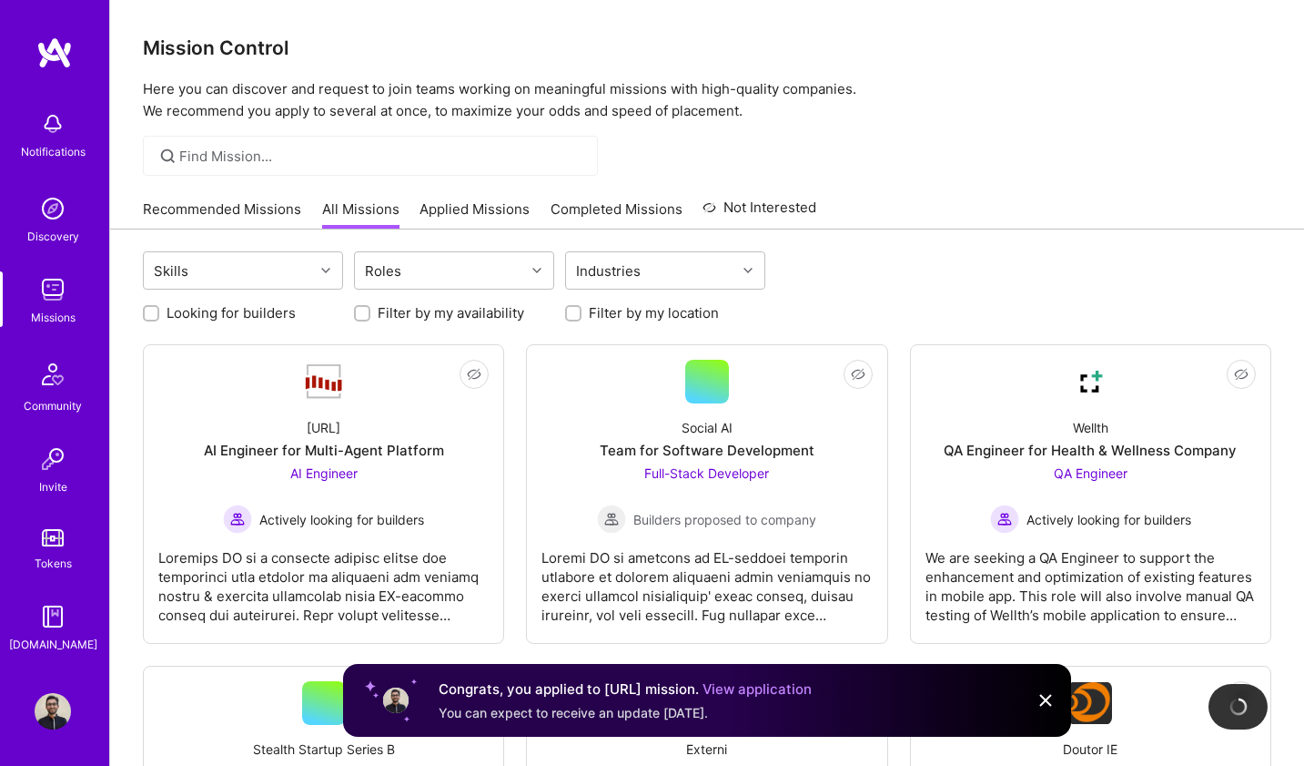
click at [464, 200] on link "Applied Missions" at bounding box center [475, 214] width 110 height 30
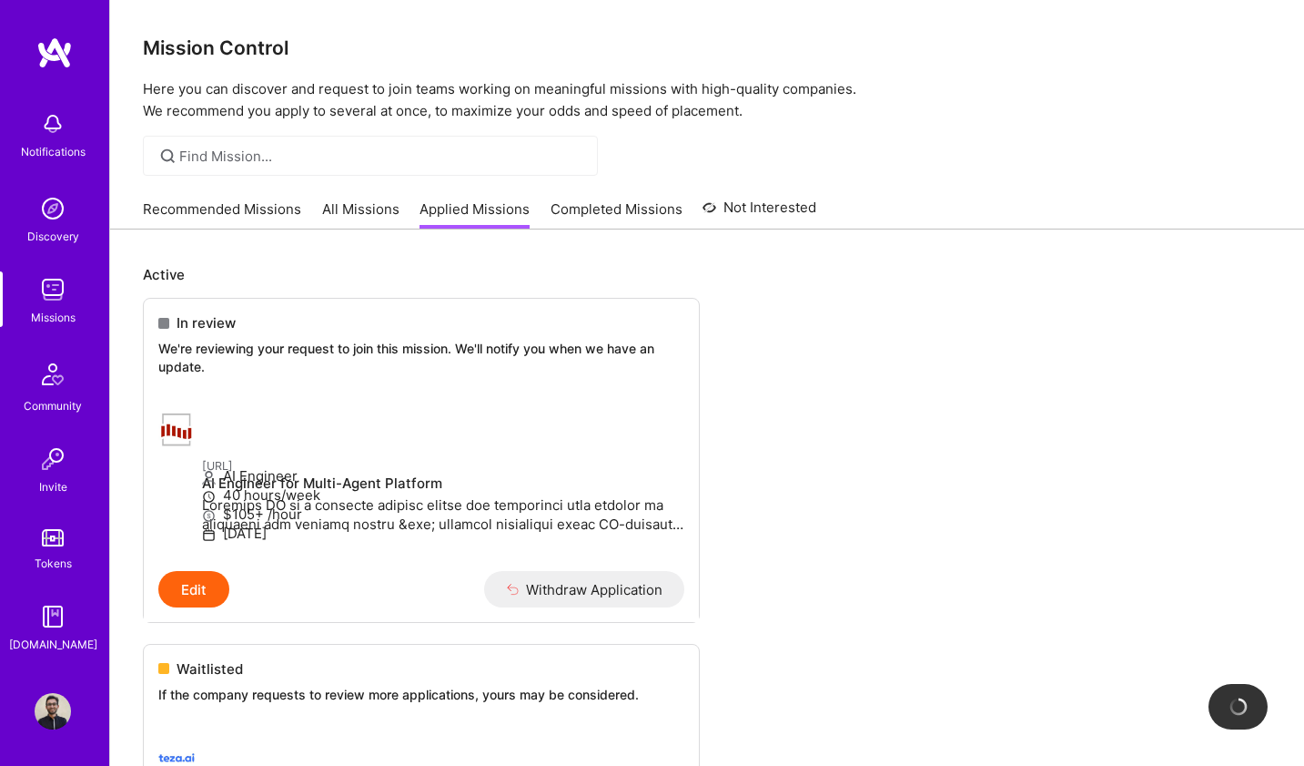
click at [371, 212] on link "All Missions" at bounding box center [360, 214] width 77 height 30
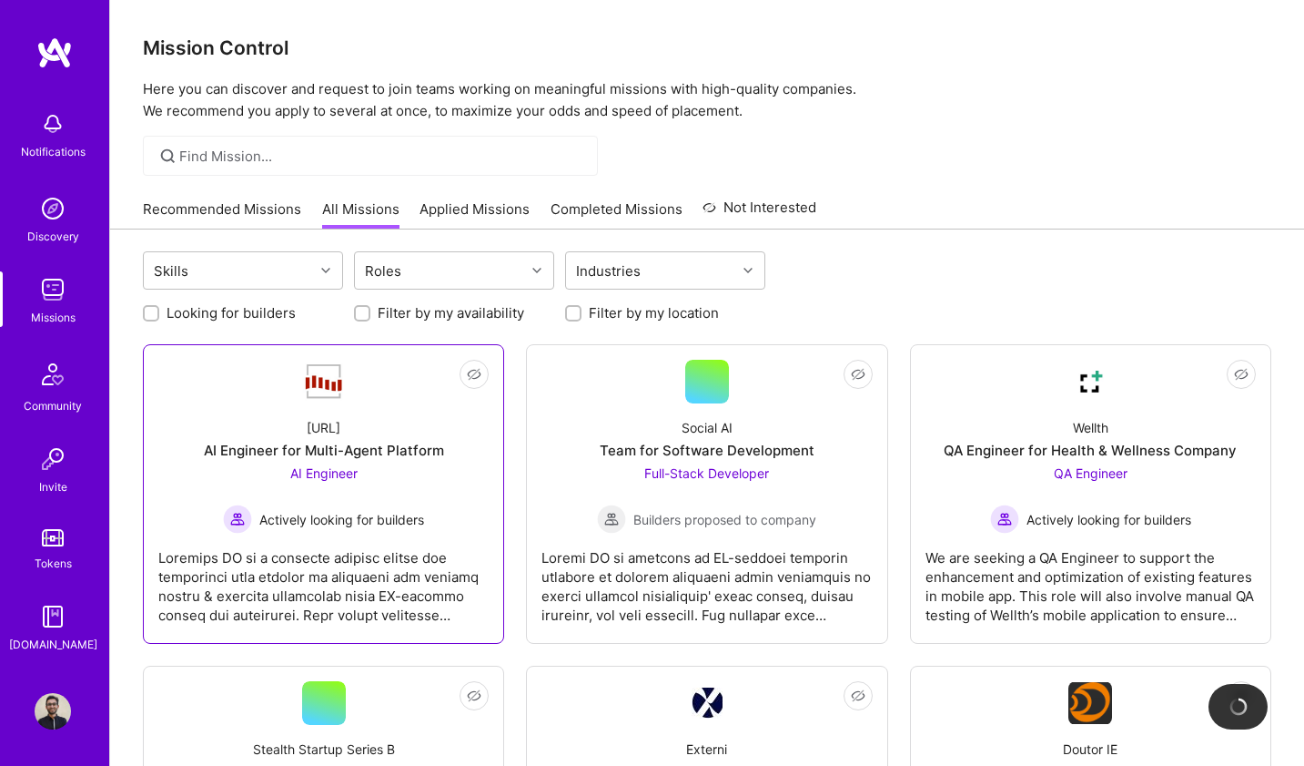
click at [320, 413] on div "Steelbay.ai AI Engineer for Multi-Agent Platform AI Engineer Actively looking f…" at bounding box center [323, 468] width 330 height 130
